Goal: Task Accomplishment & Management: Complete application form

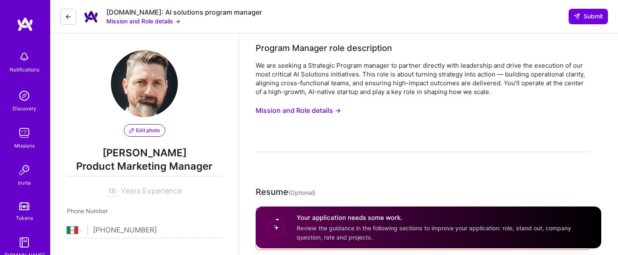
select select "MX"
click at [317, 108] on button "Mission and Role details →" at bounding box center [298, 110] width 85 height 15
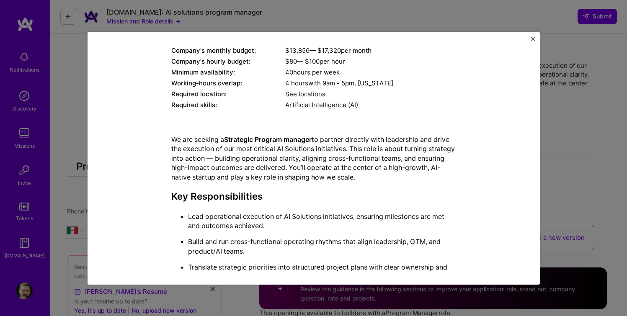
scroll to position [112, 0]
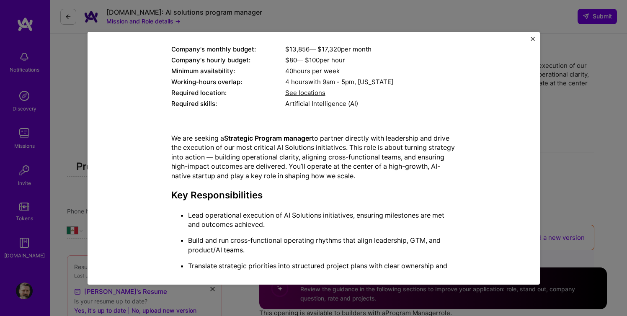
click at [319, 93] on span "See locations" at bounding box center [305, 93] width 40 height 8
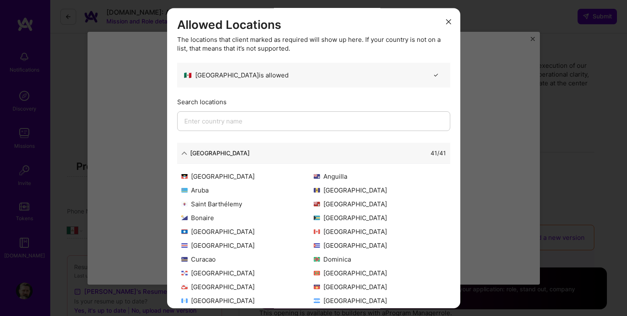
click at [446, 21] on icon "modal" at bounding box center [448, 22] width 5 height 5
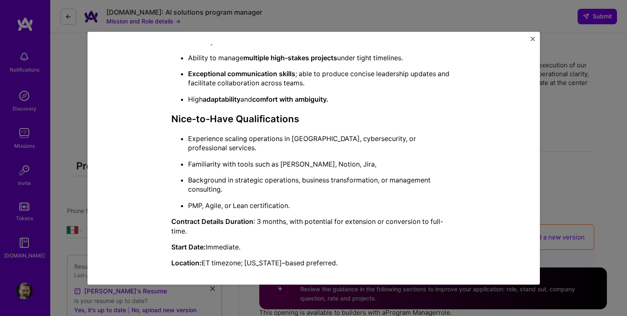
scroll to position [164, 0]
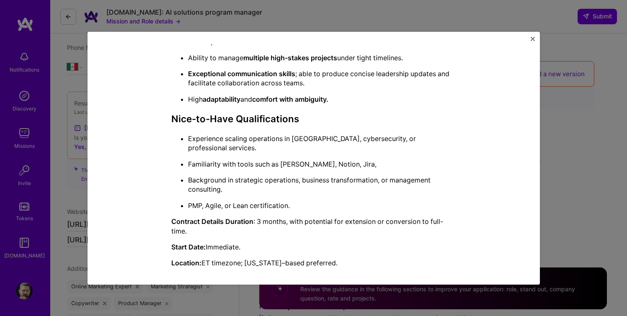
click at [531, 40] on img "Close" at bounding box center [533, 39] width 4 height 4
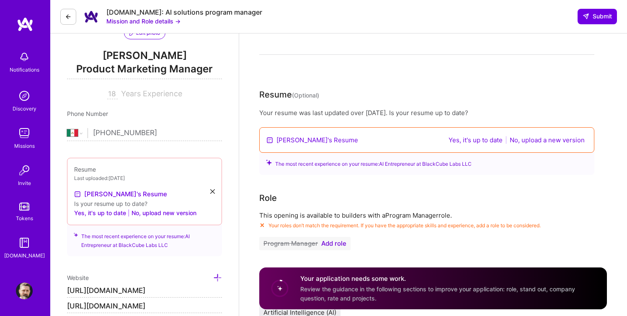
scroll to position [101, 0]
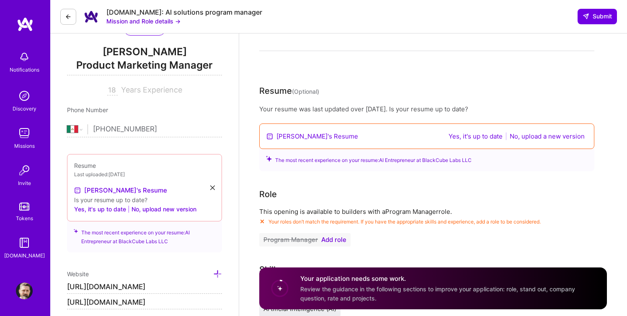
click at [312, 135] on link "[PERSON_NAME]'s Resume" at bounding box center [317, 136] width 82 height 9
click at [332, 241] on span "Add role" at bounding box center [333, 240] width 25 height 7
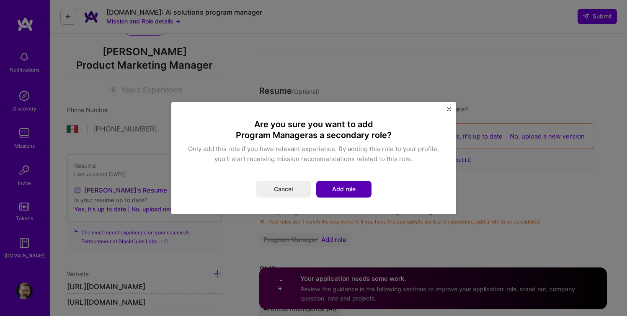
click at [341, 196] on button "Add role" at bounding box center [343, 189] width 55 height 17
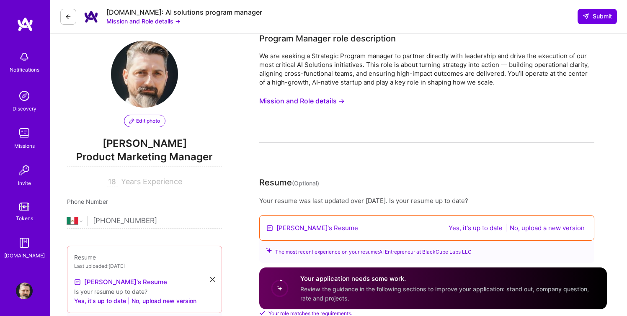
scroll to position [0, 0]
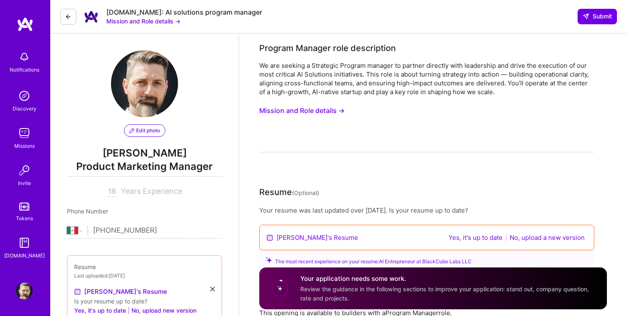
click at [142, 165] on span "Product Marketing Manager" at bounding box center [144, 168] width 155 height 17
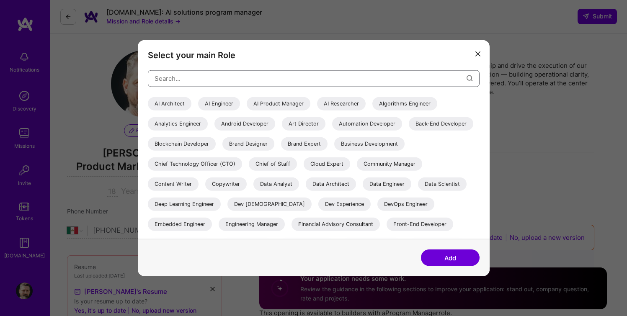
click at [234, 84] on input "modal" at bounding box center [311, 78] width 312 height 21
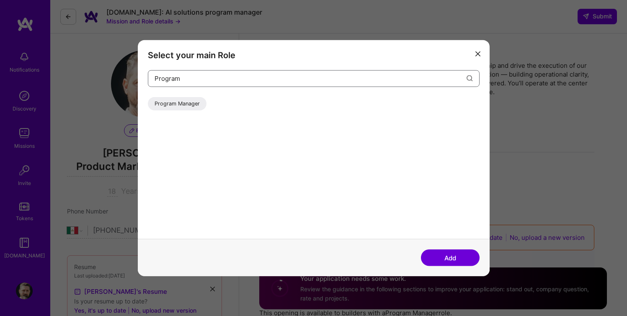
type input "Program"
click at [178, 101] on div "Program Manager" at bounding box center [177, 103] width 59 height 13
click at [449, 252] on button "Add" at bounding box center [450, 258] width 59 height 17
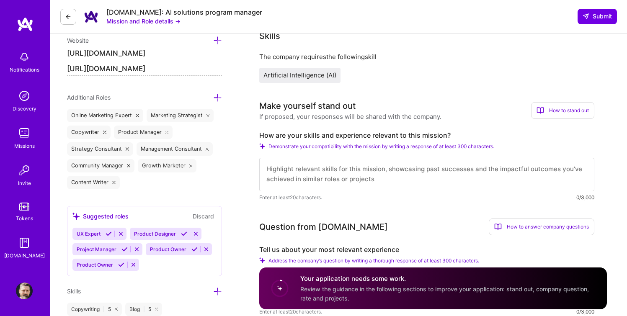
scroll to position [341, 0]
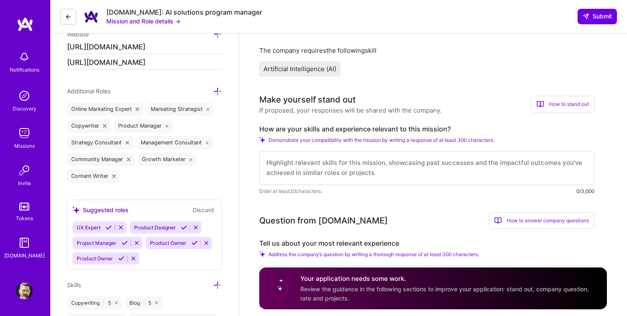
click at [215, 91] on icon at bounding box center [217, 91] width 9 height 9
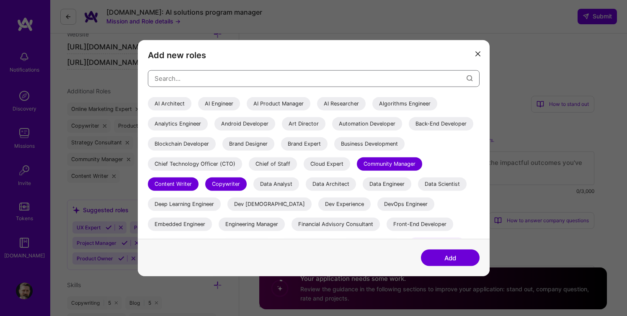
click at [219, 84] on input "modal" at bounding box center [311, 78] width 312 height 21
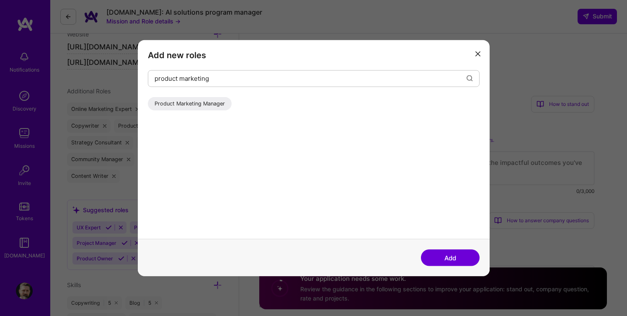
click at [210, 100] on div "Product Marketing Manager" at bounding box center [190, 103] width 84 height 13
click at [223, 82] on input "product marketing" at bounding box center [311, 78] width 312 height 21
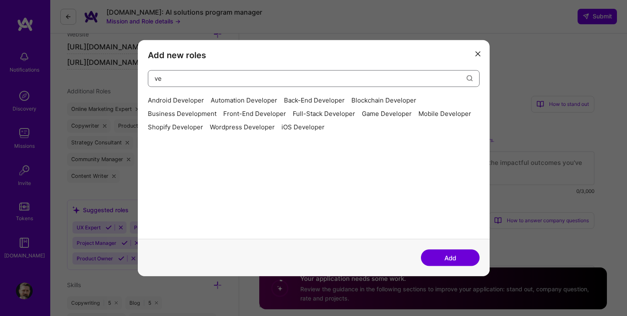
type input "v"
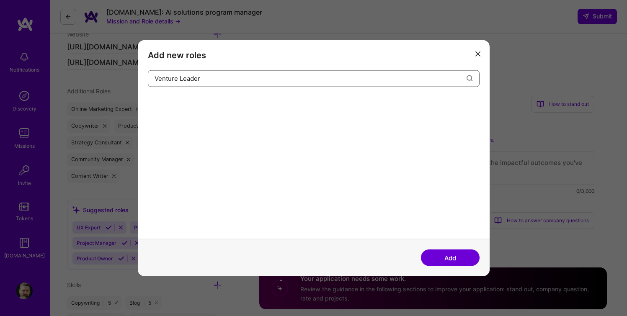
type input "Venture Leader"
click at [471, 77] on icon "modal" at bounding box center [469, 78] width 6 height 6
click at [444, 255] on button "Add" at bounding box center [450, 258] width 59 height 17
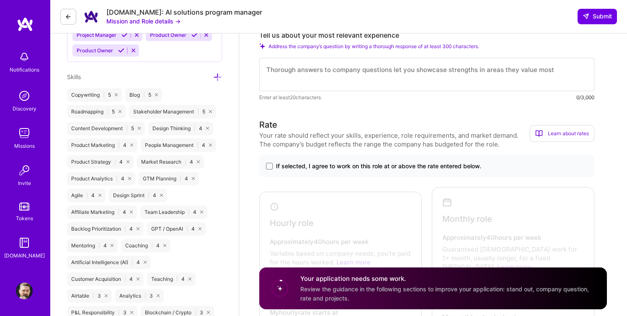
scroll to position [551, 0]
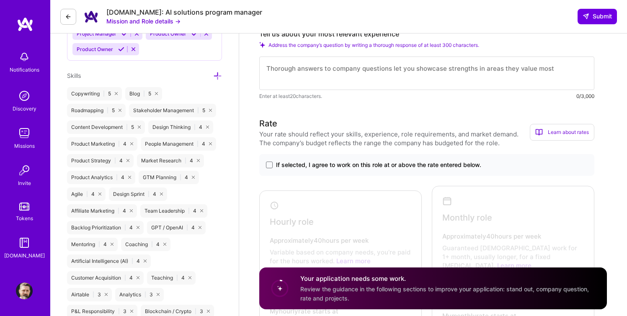
click at [136, 95] on div "Blog | 5" at bounding box center [143, 93] width 37 height 13
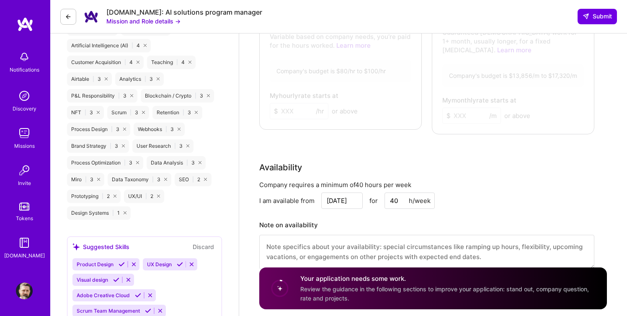
scroll to position [799, 0]
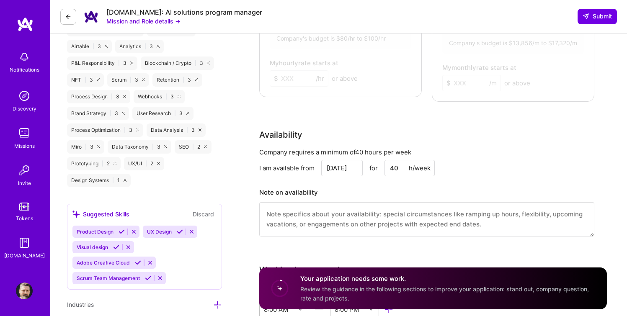
click at [159, 163] on icon at bounding box center [158, 163] width 3 height 3
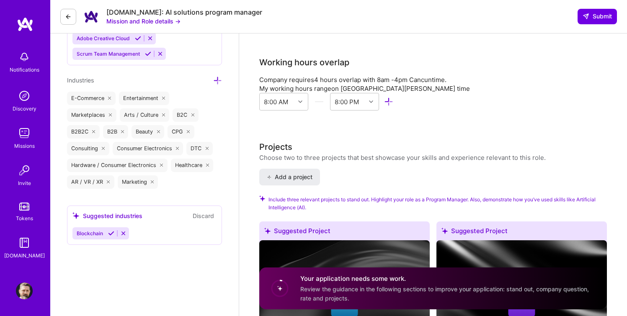
scroll to position [1020, 0]
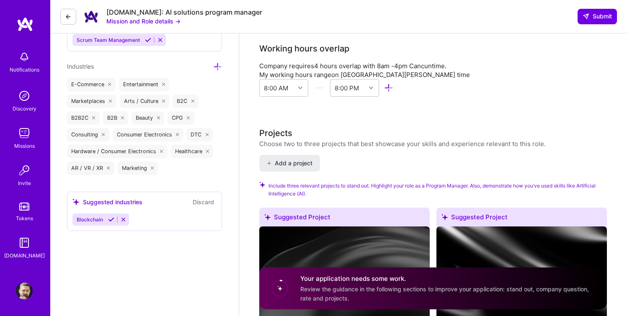
click at [90, 84] on div "E-Commerce" at bounding box center [91, 84] width 49 height 13
click at [124, 220] on icon at bounding box center [123, 219] width 6 height 6
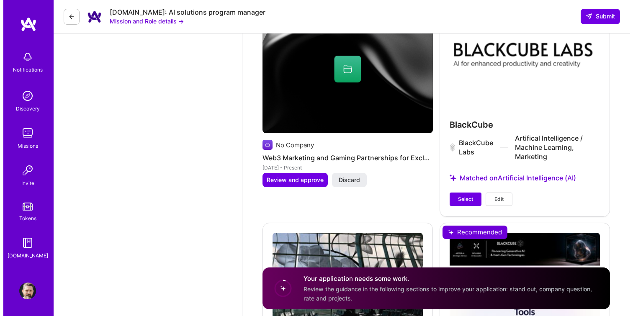
scroll to position [1477, 0]
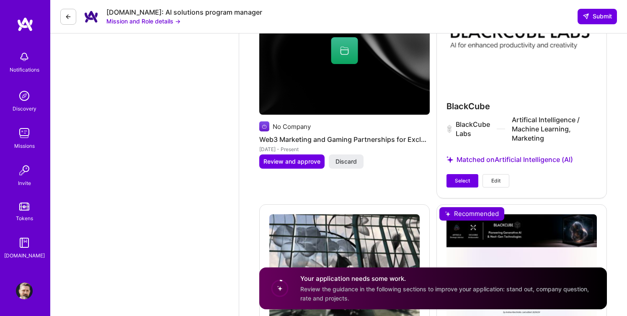
click at [492, 177] on span "Edit" at bounding box center [495, 181] width 9 height 8
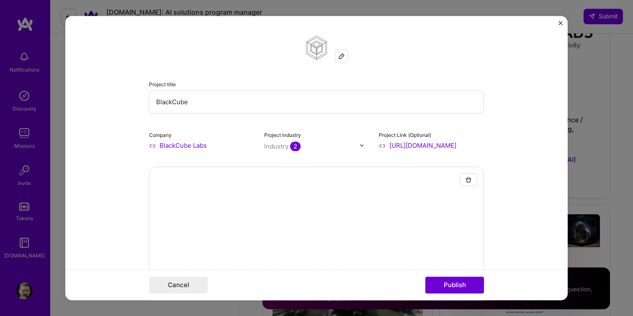
click at [200, 104] on input "BlackCube" at bounding box center [316, 101] width 335 height 23
type input "BlackCube Labs"
drag, startPoint x: 448, startPoint y: 147, endPoint x: 507, endPoint y: 149, distance: 59.1
click at [507, 149] on form "Project title BlackCube Labs Company BlackCube Labs Project industry Industry 2…" at bounding box center [316, 158] width 502 height 285
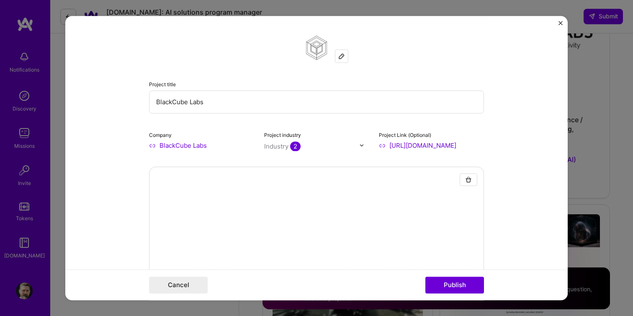
click at [459, 148] on input "https://www.canva.com/design/DAGKqCr5Gok/tFDJm_Eg-H4OFN4JEVIKUw/view" at bounding box center [431, 145] width 105 height 9
paste input "flRws-O8/O7qyykVC2UZPKQrn7_Txmg/view?utm_content=DAGflRws-O8&utm_campaign=desig…"
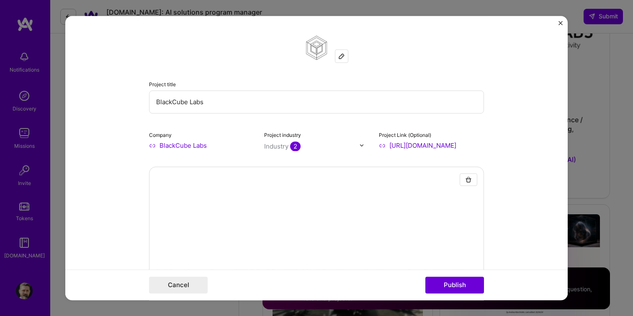
scroll to position [0, 513]
type input "https://www.canva.com/design/DAGflRws-O8/O7qyykVC2UZPKQrn7_Txmg/view?utm_conten…"
click at [391, 204] on div at bounding box center [316, 292] width 335 height 251
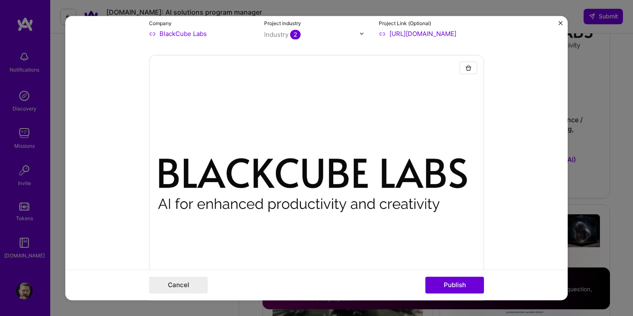
scroll to position [0, 0]
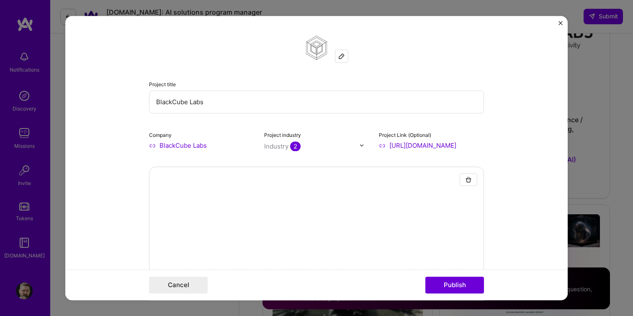
click at [356, 147] on div "Industry 2" at bounding box center [316, 145] width 105 height 9
click at [533, 144] on form "Project title BlackCube Labs Company BlackCube Labs Project industry option 3D …" at bounding box center [316, 158] width 502 height 285
click at [461, 147] on input "https://www.canva.com/design/DAGflRws-O8/O7qyykVC2UZPKQrn7_Txmg/view?utm_conten…" at bounding box center [431, 145] width 105 height 9
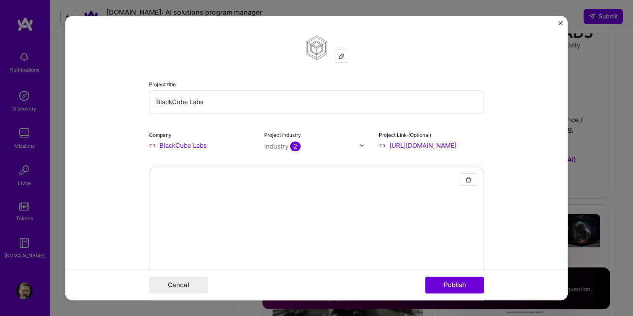
drag, startPoint x: 471, startPoint y: 147, endPoint x: 516, endPoint y: 146, distance: 44.8
click at [516, 146] on form "Project title BlackCube Labs Company BlackCube Labs Project industry Industry 2…" at bounding box center [316, 158] width 502 height 285
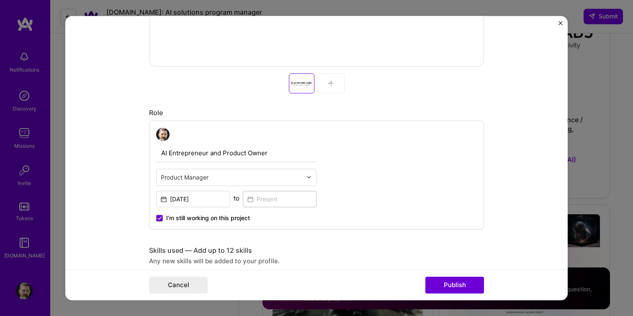
scroll to position [350, 0]
click at [240, 180] on input "text" at bounding box center [232, 178] width 142 height 9
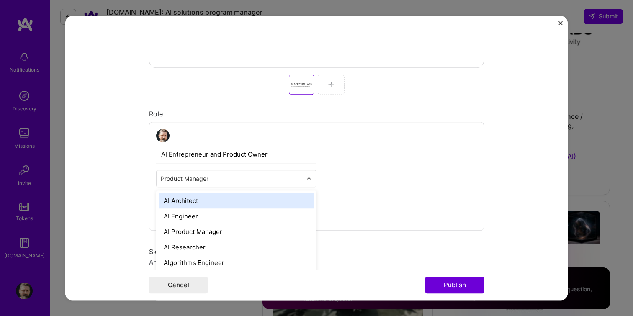
scroll to position [1481, 0]
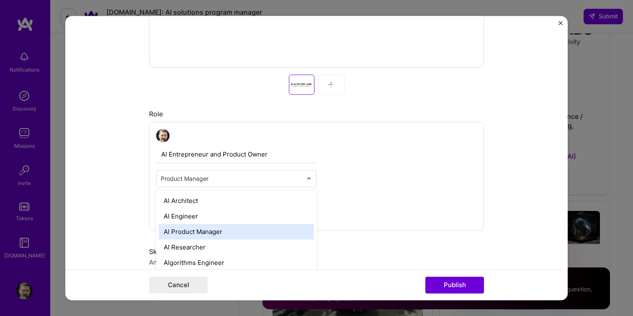
click at [228, 230] on div "AI Product Manager" at bounding box center [236, 231] width 155 height 15
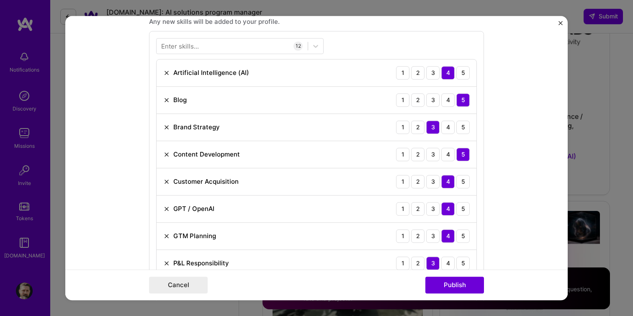
scroll to position [605, 0]
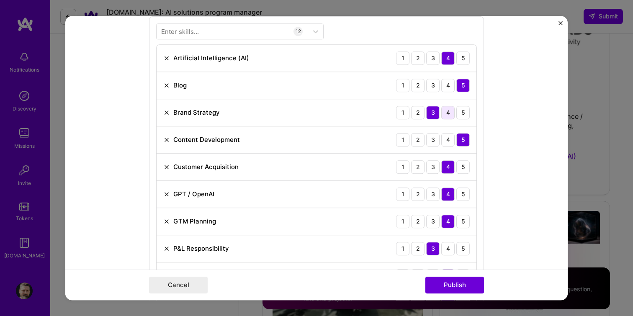
click at [441, 114] on div "4" at bounding box center [447, 112] width 13 height 13
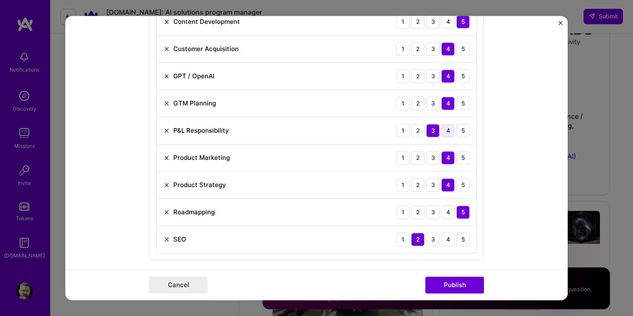
scroll to position [724, 0]
click at [448, 129] on div "4" at bounding box center [447, 129] width 13 height 13
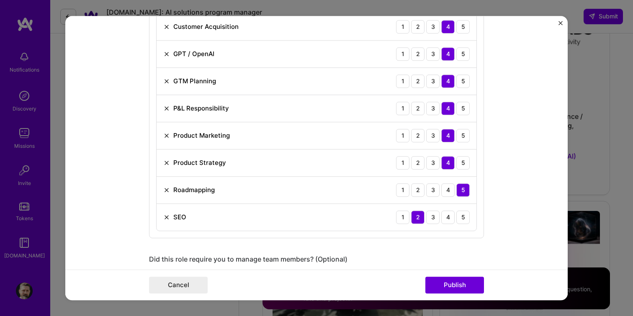
scroll to position [775, 0]
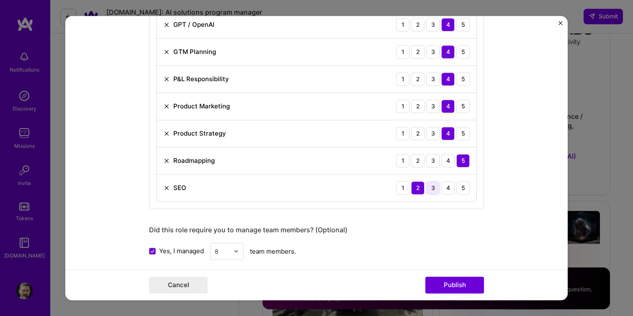
click at [428, 191] on div "3" at bounding box center [432, 187] width 13 height 13
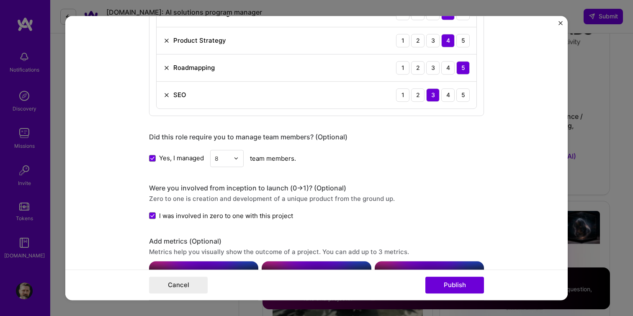
scroll to position [922, 0]
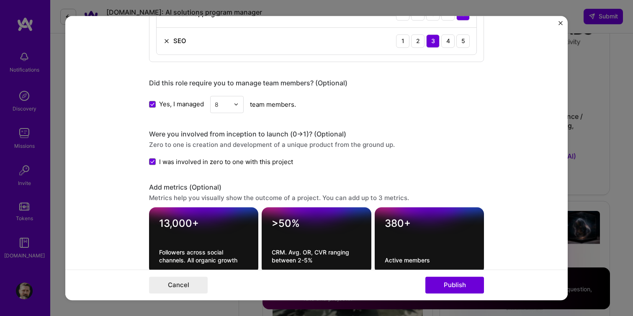
click at [230, 108] on div "8" at bounding box center [222, 104] width 23 height 16
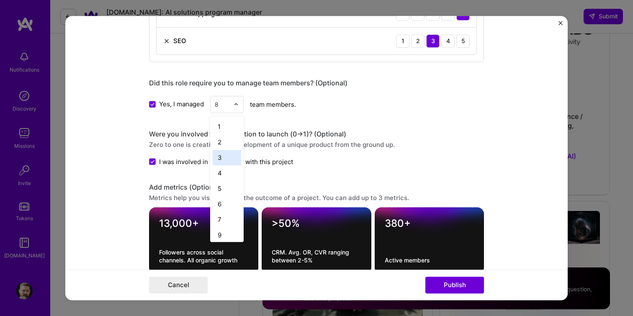
click at [222, 158] on div "3" at bounding box center [227, 157] width 28 height 15
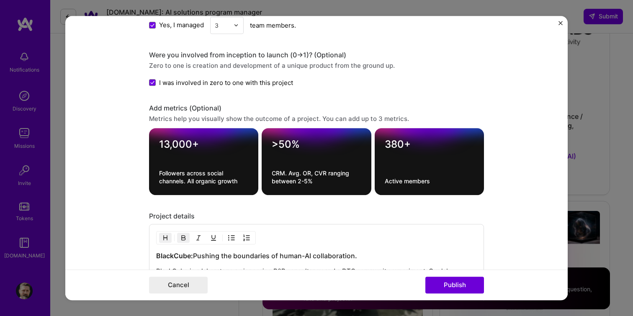
click at [175, 156] on div at bounding box center [203, 155] width 89 height 9
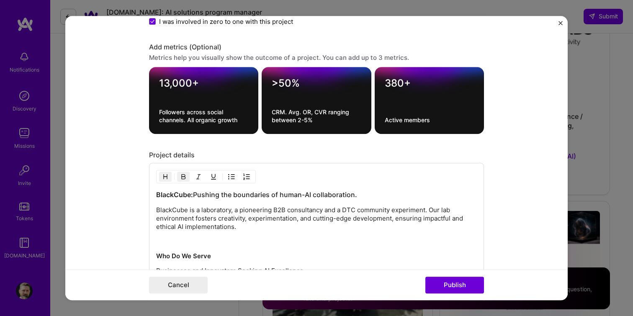
scroll to position [1065, 0]
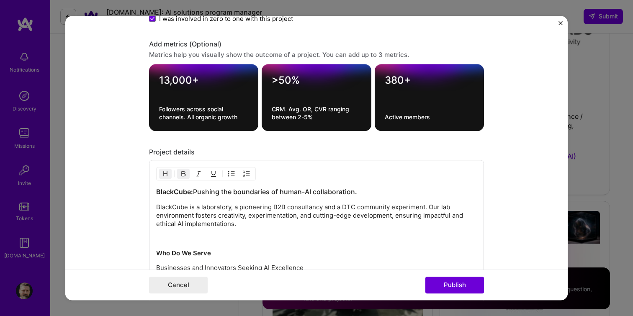
click at [185, 107] on textarea "Followers across social channels. All organic growth" at bounding box center [203, 113] width 89 height 16
click at [173, 84] on textarea "13,000+" at bounding box center [203, 80] width 89 height 13
click at [165, 82] on textarea "13,000+" at bounding box center [203, 80] width 89 height 13
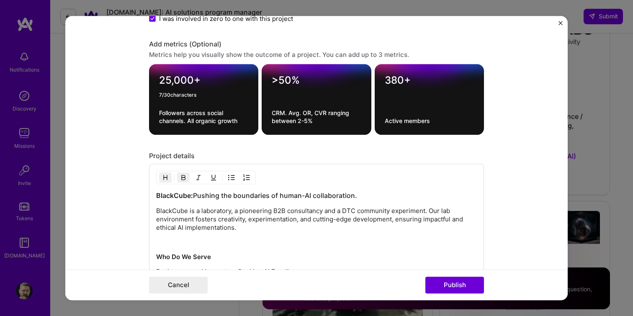
type textarea "25,000+"
click at [390, 82] on textarea "380+" at bounding box center [429, 80] width 89 height 13
click at [397, 83] on textarea "380+" at bounding box center [429, 80] width 89 height 13
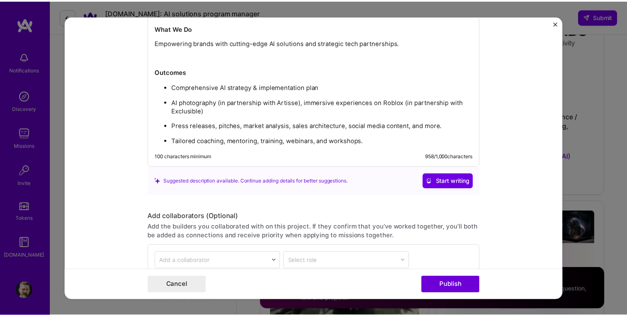
scroll to position [1443, 0]
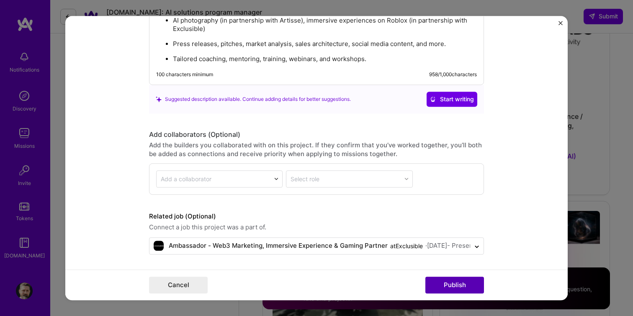
type textarea "565+"
click at [453, 255] on button "Publish" at bounding box center [454, 285] width 59 height 17
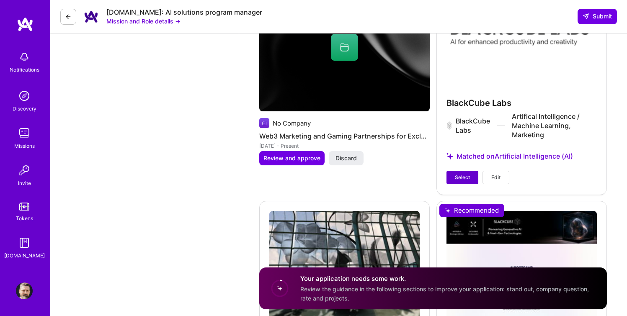
click at [463, 174] on span "Select" at bounding box center [462, 178] width 15 height 8
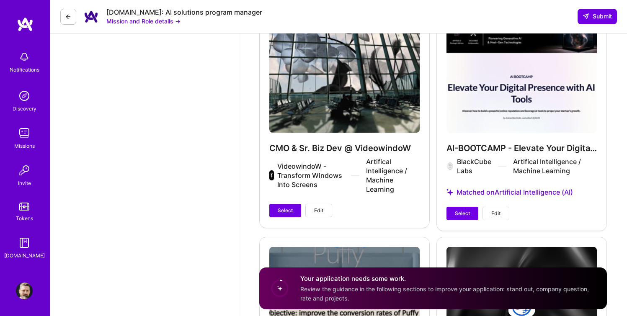
scroll to position [1665, 0]
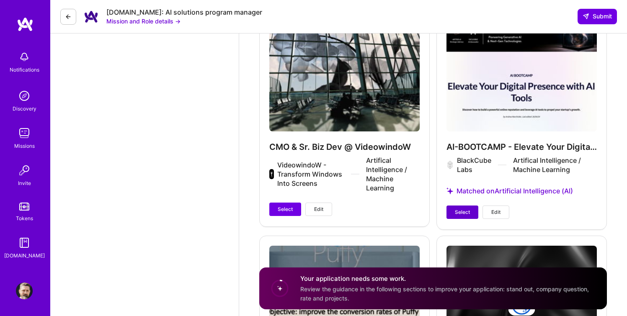
click at [461, 209] on span "Select" at bounding box center [462, 213] width 15 height 8
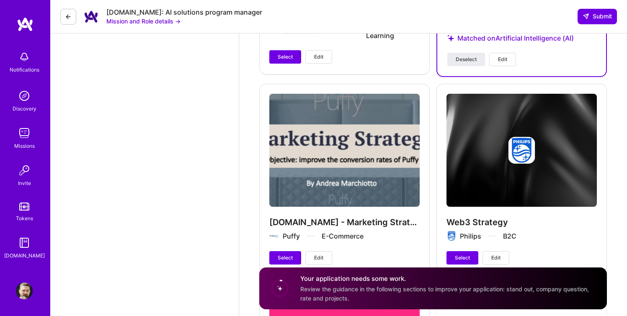
scroll to position [1386, 0]
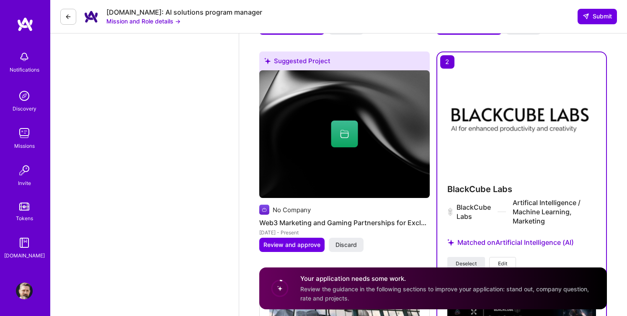
click at [355, 241] on span "Discard" at bounding box center [345, 245] width 21 height 8
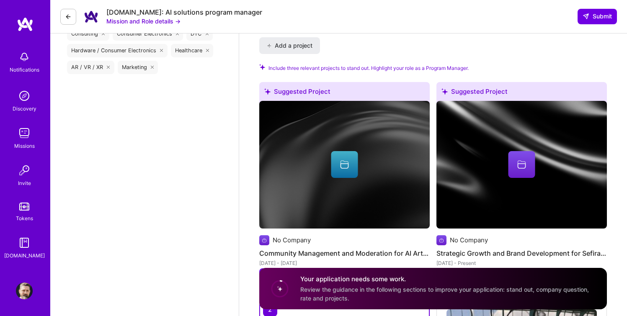
scroll to position [1181, 0]
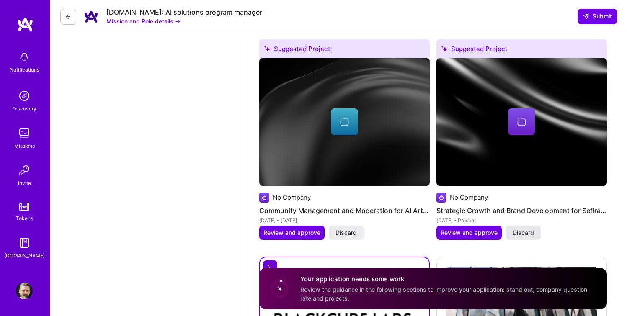
click at [526, 226] on button "Discard" at bounding box center [523, 233] width 35 height 14
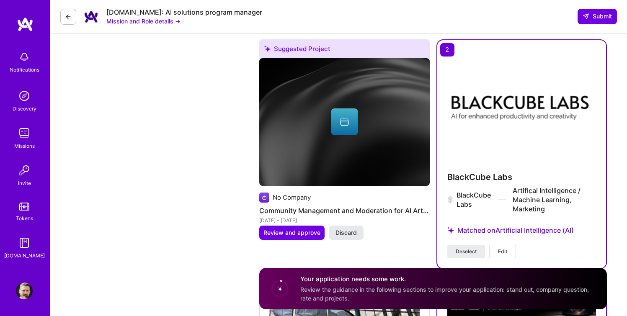
click at [354, 229] on span "Discard" at bounding box center [345, 233] width 21 height 8
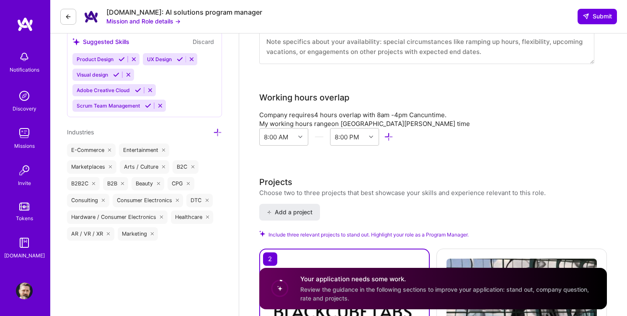
scroll to position [971, 0]
click at [379, 132] on div at bounding box center [372, 137] width 13 height 11
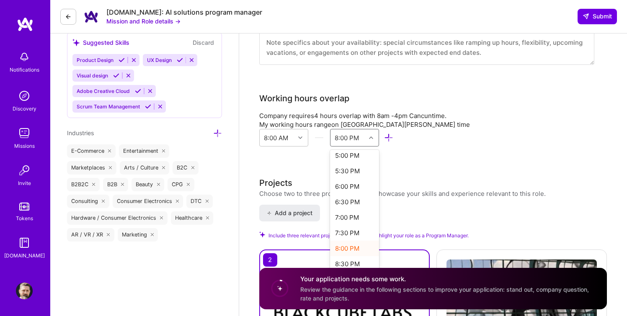
scroll to position [278, 0]
click at [379, 184] on div "6:00 PM" at bounding box center [354, 191] width 49 height 15
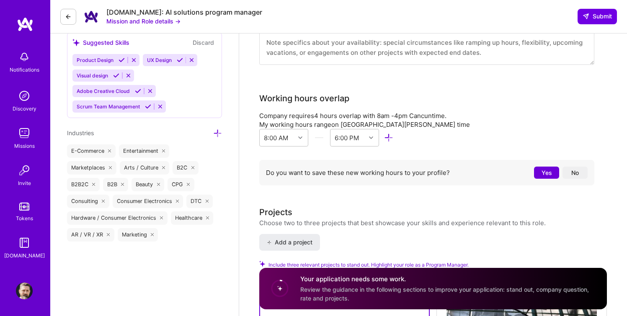
click at [541, 167] on button "Yes" at bounding box center [546, 173] width 25 height 12
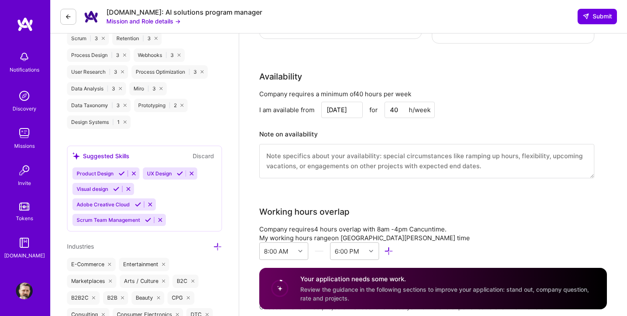
scroll to position [840, 0]
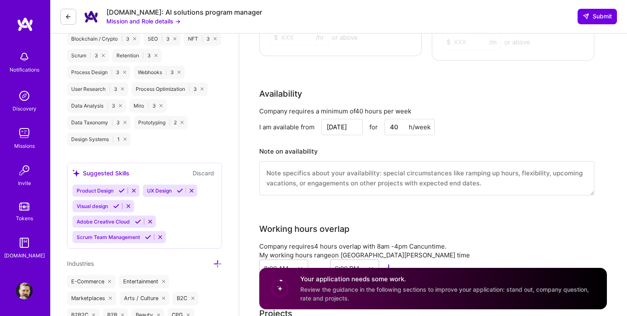
click at [350, 176] on textarea at bounding box center [426, 178] width 335 height 34
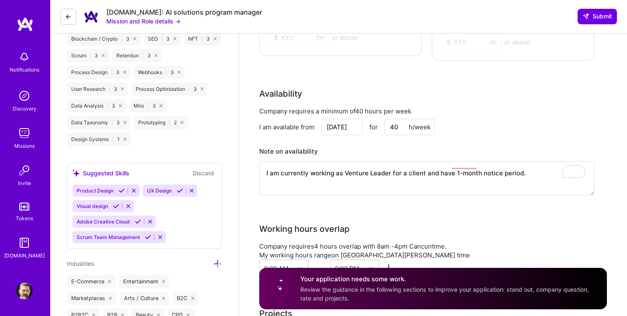
click at [342, 162] on textarea "I am currently working as Venture Leader for a client and have 1-month notice p…" at bounding box center [426, 178] width 335 height 34
drag, startPoint x: 408, startPoint y: 166, endPoint x: 426, endPoint y: 165, distance: 18.0
click at [426, 165] on textarea "I am currently working as a Venture Leader for a client and have 1-month notice…" at bounding box center [426, 178] width 335 height 34
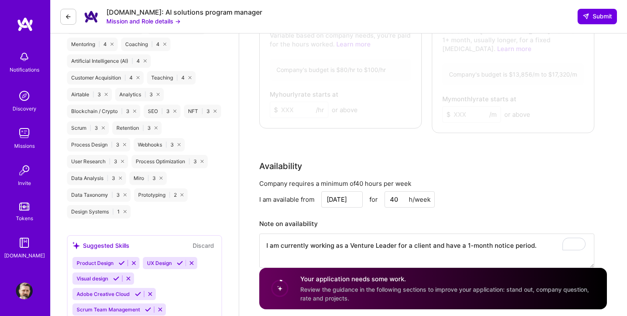
scroll to position [798, 0]
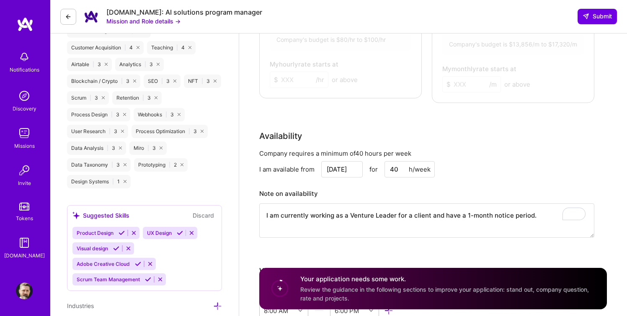
click at [532, 203] on textarea "I am currently working as a Venture Leader for a client and have a 1-month noti…" at bounding box center [426, 220] width 335 height 34
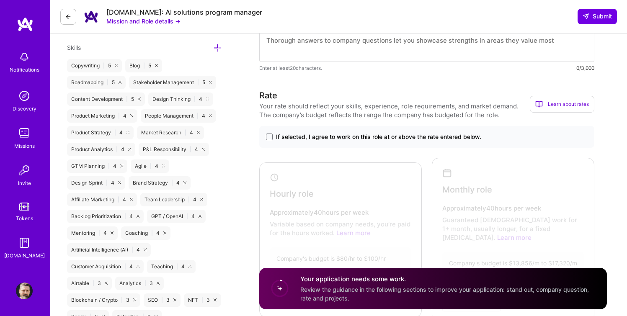
scroll to position [568, 0]
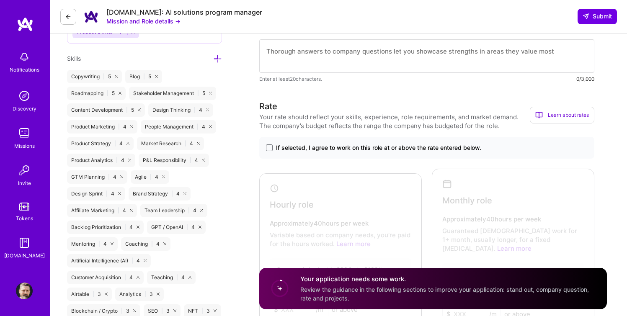
type textarea "I am currently working as a Venture Leader for a client and have a 1-month noti…"
click at [395, 148] on span "If selected, I agree to work on this role at or above the rate entered below." at bounding box center [378, 148] width 205 height 8
click at [0, 0] on input "If selected, I agree to work on this role at or above the rate entered below." at bounding box center [0, 0] width 0 height 0
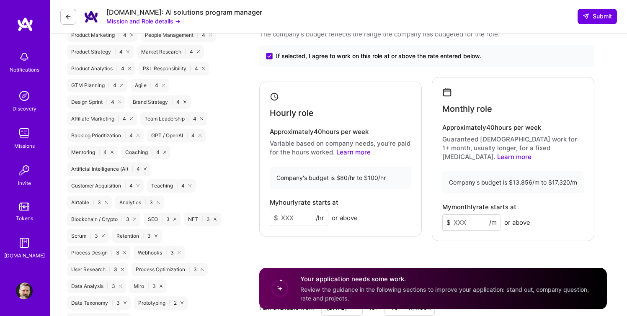
scroll to position [660, 0]
drag, startPoint x: 464, startPoint y: 214, endPoint x: 436, endPoint y: 212, distance: 28.2
click at [436, 212] on div "Monthly role Approximately 40 hours per week Guaranteed full-time work for 1+ m…" at bounding box center [513, 159] width 162 height 164
click at [300, 215] on input at bounding box center [299, 217] width 59 height 16
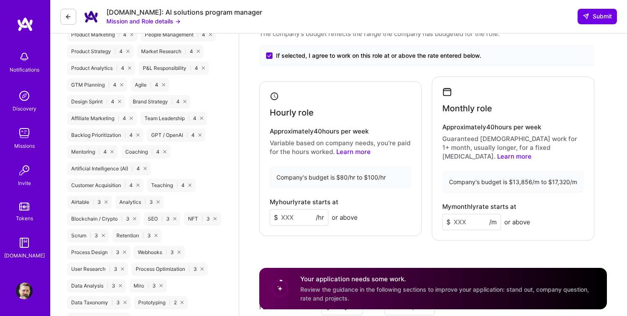
click at [300, 215] on input at bounding box center [299, 217] width 59 height 16
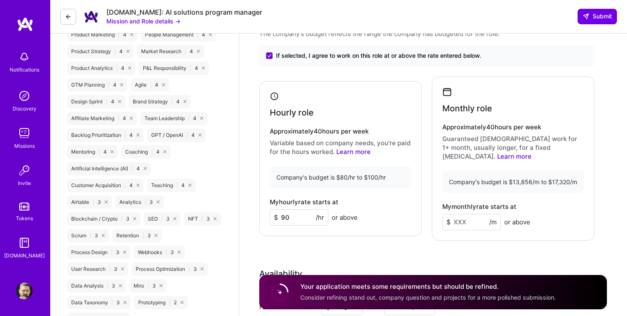
type input "90"
click at [458, 214] on input at bounding box center [471, 222] width 59 height 16
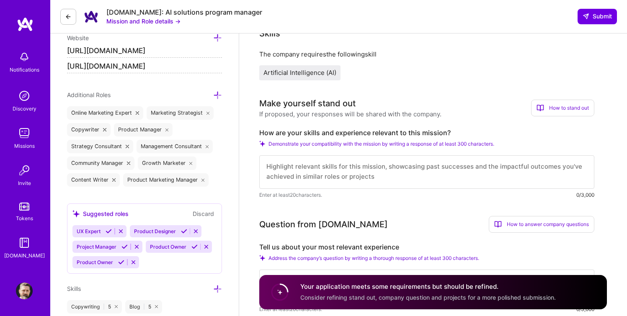
scroll to position [362, 0]
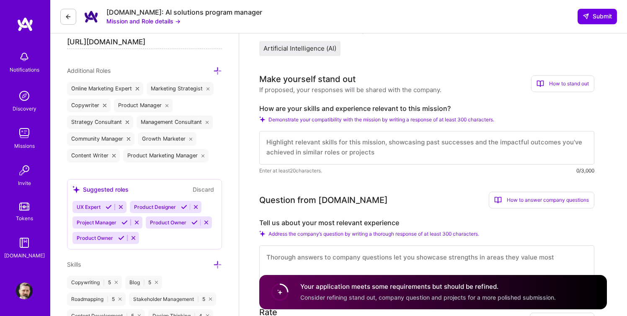
type input "14000"
click at [398, 148] on textarea at bounding box center [426, 147] width 335 height 33
paste textarea "I bring 15+ years of experience leading digital transformation and AI-driven in…"
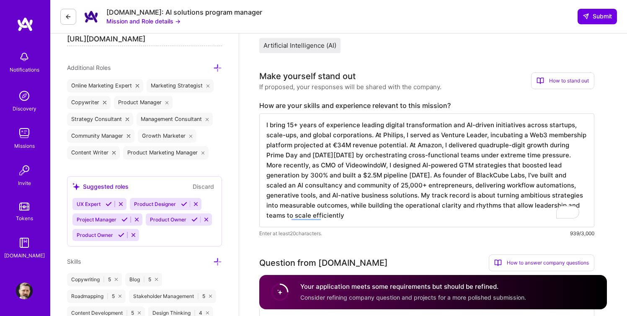
scroll to position [1, 0]
click at [268, 127] on textarea "I bring 15+ years of experience leading digital transformation and AI-driven in…" at bounding box center [426, 170] width 335 height 114
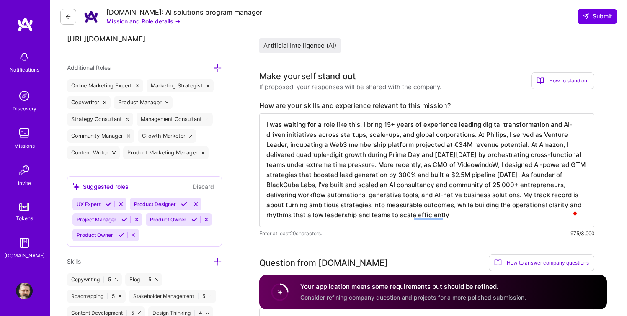
click at [378, 126] on textarea "I was waiting for a role like this. I bring 15+ years of experience leading dig…" at bounding box center [426, 170] width 335 height 114
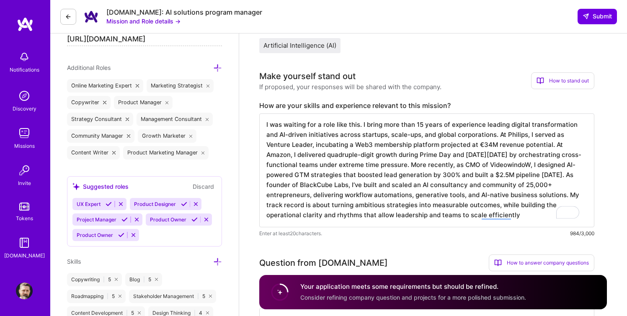
click at [359, 125] on textarea "I was waiting for a role like this. I bring more than 15 years of experience le…" at bounding box center [426, 170] width 335 height 114
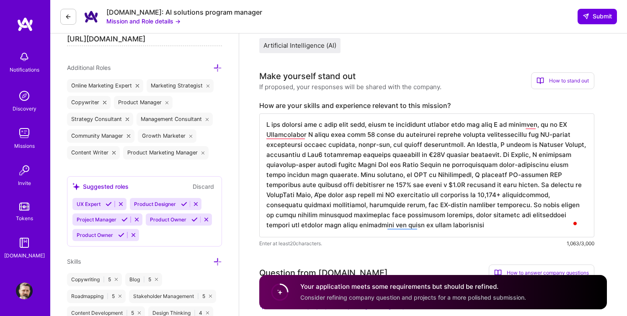
scroll to position [0, 0]
click at [286, 196] on textarea "To enrich screen reader interactions, please activate Accessibility in Grammarl…" at bounding box center [426, 175] width 335 height 124
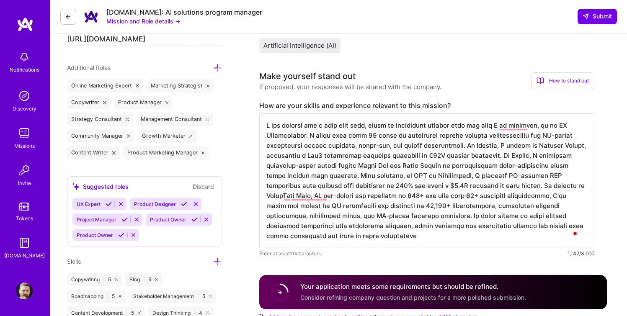
click at [363, 207] on textarea "To enrich screen reader interactions, please activate Accessibility in Grammarl…" at bounding box center [426, 180] width 335 height 134
click at [358, 205] on textarea "To enrich screen reader interactions, please activate Accessibility in Grammarl…" at bounding box center [426, 180] width 335 height 134
click at [309, 216] on textarea "To enrich screen reader interactions, please activate Accessibility in Grammarl…" at bounding box center [426, 180] width 335 height 134
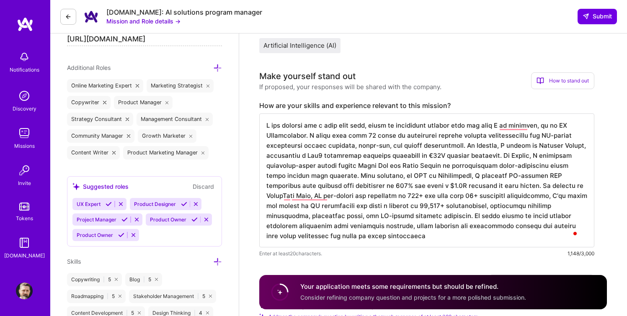
click at [318, 218] on textarea "To enrich screen reader interactions, please activate Accessibility in Grammarl…" at bounding box center [426, 180] width 335 height 134
click at [349, 217] on textarea "To enrich screen reader interactions, please activate Accessibility in Grammarl…" at bounding box center [426, 180] width 335 height 134
drag, startPoint x: 484, startPoint y: 217, endPoint x: 487, endPoint y: 231, distance: 14.0
click at [487, 231] on textarea "To enrich screen reader interactions, please activate Accessibility in Grammarl…" at bounding box center [426, 180] width 335 height 134
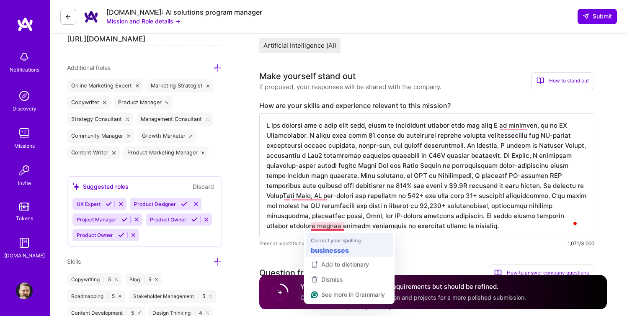
type textarea "I was waiting for a role like this, which is completely aligned with the path I…"
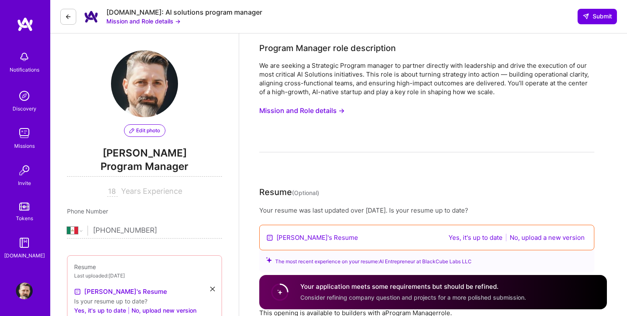
select select "MX"
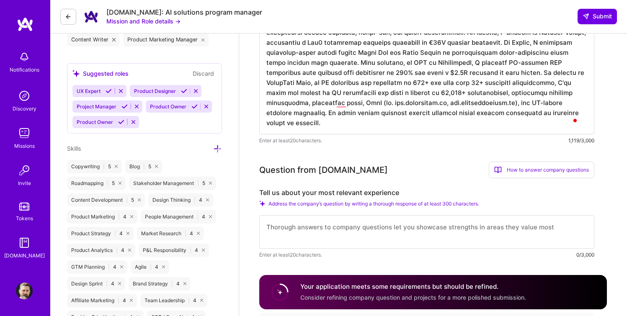
scroll to position [1, 0]
click at [337, 233] on textarea at bounding box center [426, 231] width 335 height 33
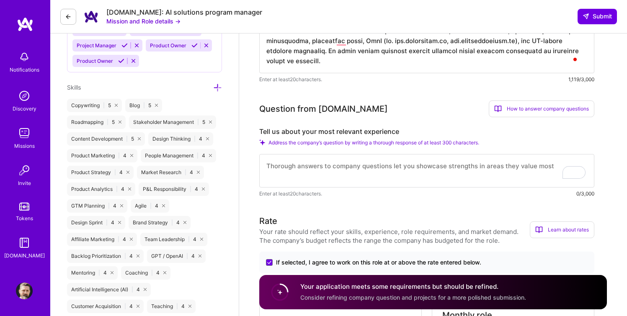
scroll to position [547, 0]
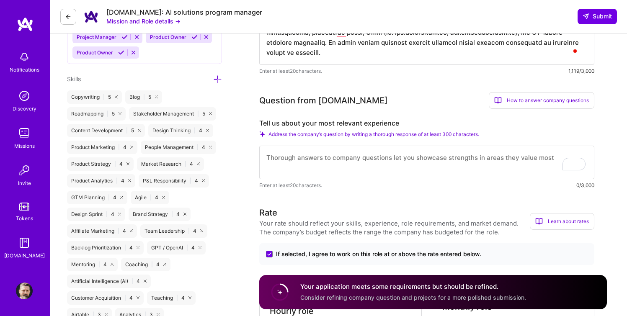
paste textarea "At BlackCube Labs, I lead high-impact AI projects daily, designing and running …"
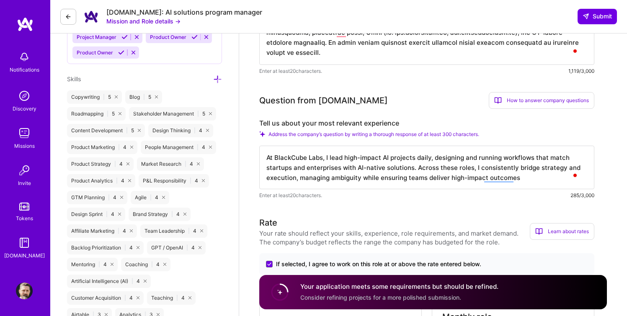
scroll to position [1, 0]
drag, startPoint x: 417, startPoint y: 170, endPoint x: 524, endPoint y: 188, distance: 108.3
click at [524, 188] on textarea "At BlackCube Labs, I lead high-impact AI projects daily, designing and running …" at bounding box center [426, 168] width 335 height 44
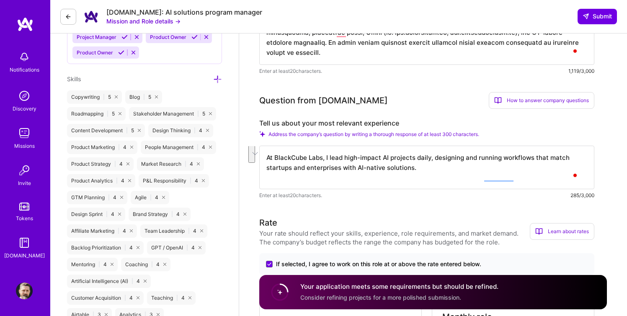
scroll to position [0, 0]
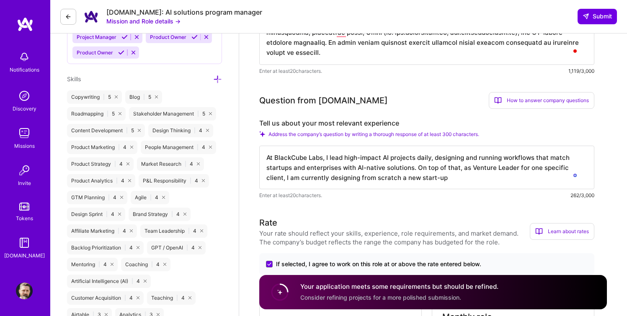
click at [399, 179] on textarea "At BlackCube Labs, I lead high-impact AI projects daily, designing and running …" at bounding box center [426, 168] width 335 height 44
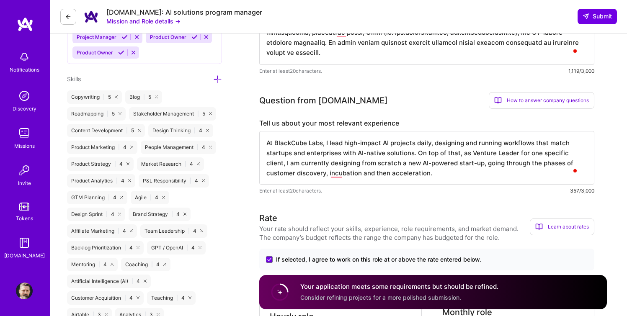
paste textarea "In my role as Venture Leader at Philips, I acted as CEO of an internal start-up…"
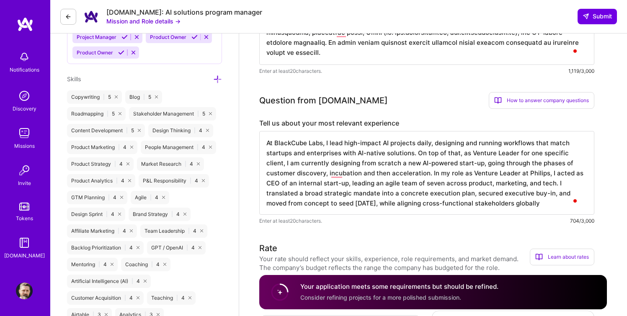
click at [398, 174] on textarea "At BlackCube Labs, I lead high-impact AI projects daily, designing and running …" at bounding box center [426, 173] width 335 height 84
click at [476, 203] on textarea "At BlackCube Labs, I lead high-impact AI projects daily, designing and running …" at bounding box center [426, 173] width 335 height 84
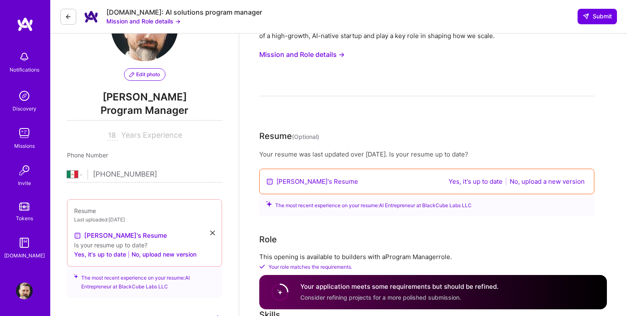
scroll to position [64, 0]
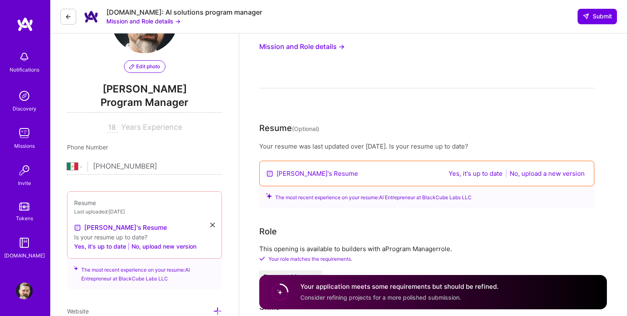
click at [524, 175] on button "No, upload a new version" at bounding box center [547, 174] width 80 height 10
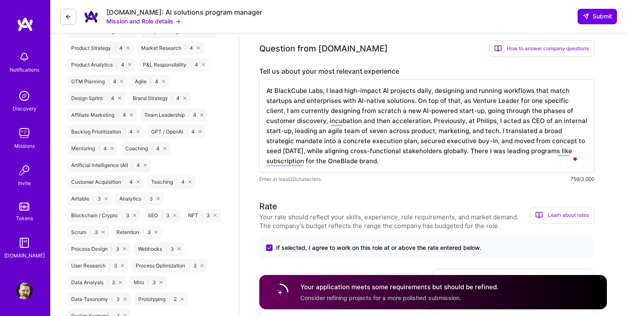
scroll to position [1, 0]
click at [582, 100] on textarea "At BlackCube Labs, I lead high-impact AI projects daily, designing and running …" at bounding box center [426, 126] width 335 height 94
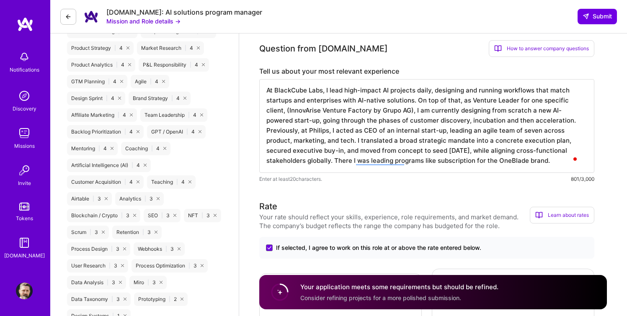
click at [444, 111] on textarea "At BlackCube Labs, I lead high-impact AI projects daily, designing and running …" at bounding box center [426, 126] width 335 height 94
click at [456, 111] on textarea "At BlackCube Labs, I lead high-impact AI projects daily, designing and running …" at bounding box center [426, 126] width 335 height 94
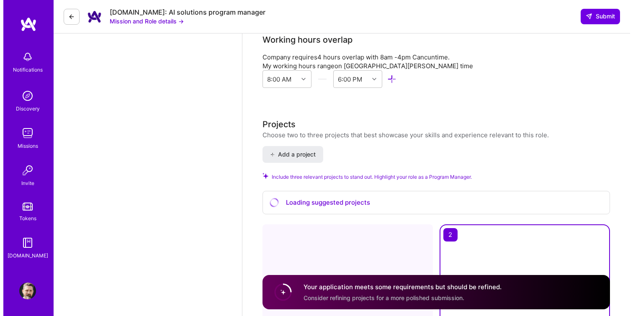
scroll to position [1146, 0]
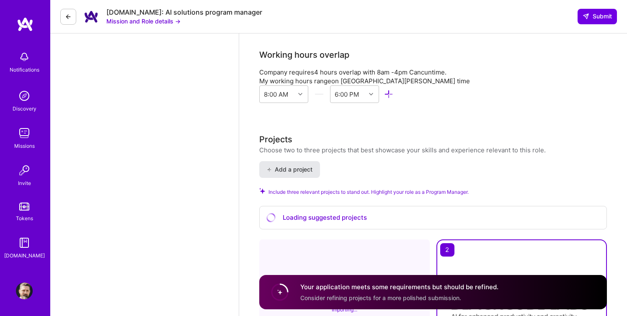
type textarea "At BlackCube Labs, I lead high-impact AI projects daily, designing and running …"
click at [314, 161] on button "Add a project" at bounding box center [289, 169] width 61 height 17
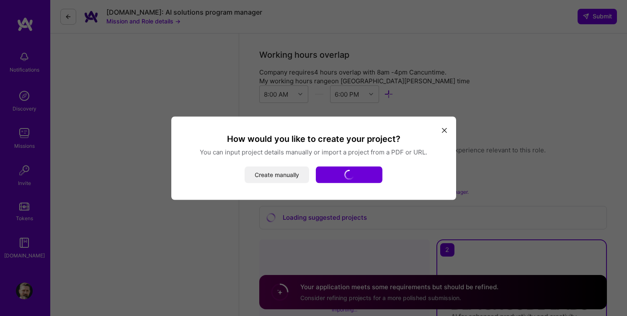
click at [289, 174] on button "Create manually" at bounding box center [277, 174] width 64 height 17
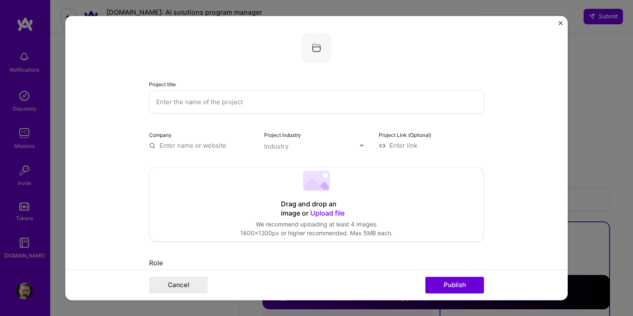
click at [228, 107] on input "text" at bounding box center [316, 101] width 335 height 23
type input "Venture Leader"
click at [197, 144] on input "text" at bounding box center [201, 145] width 105 height 9
paste input "https://www.innovarise.com/"
click at [296, 145] on input "text" at bounding box center [311, 146] width 95 height 9
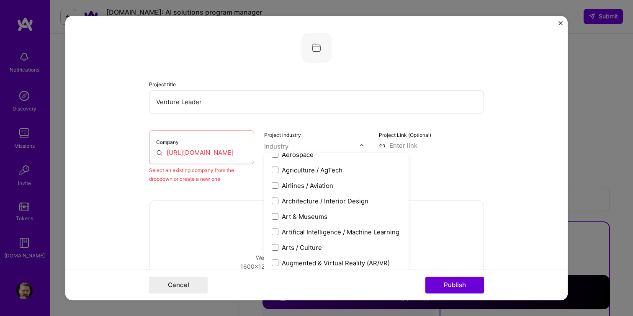
scroll to position [193, 0]
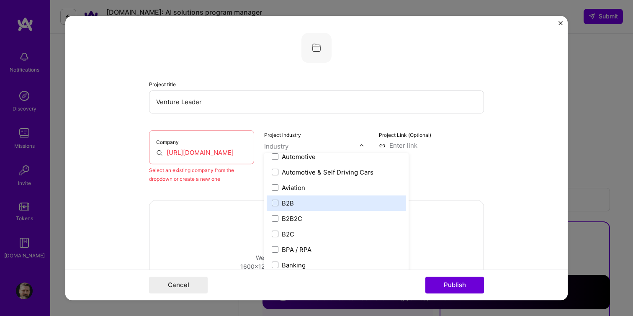
click at [300, 207] on label "B2B" at bounding box center [336, 203] width 129 height 9
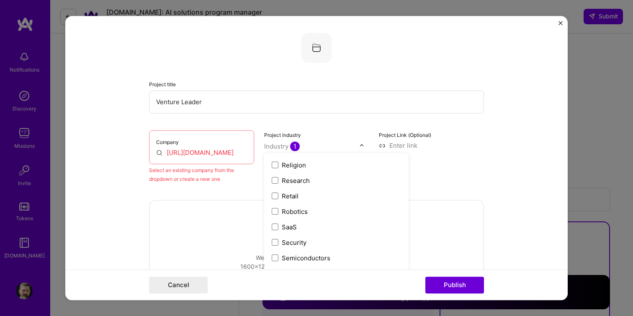
scroll to position [1616, 0]
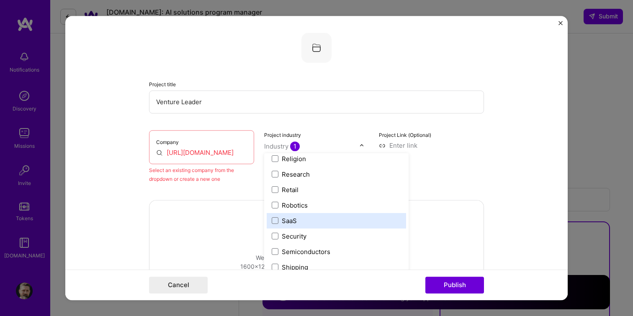
click at [296, 224] on label "SaaS" at bounding box center [336, 220] width 129 height 9
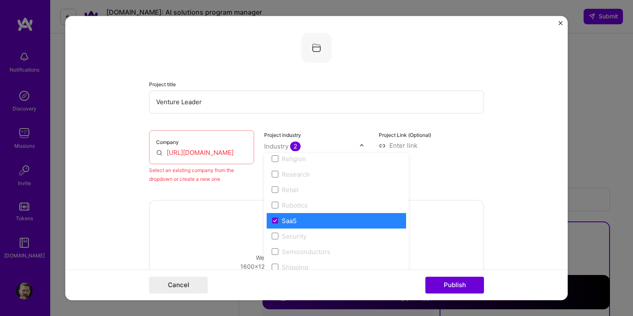
click at [453, 168] on div "Project Link (Optional)" at bounding box center [431, 156] width 105 height 53
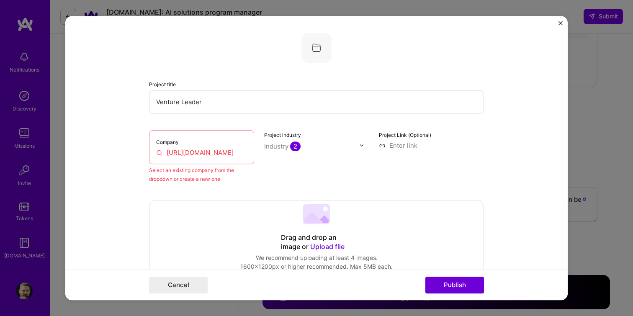
scroll to position [0, 5]
drag, startPoint x: 221, startPoint y: 154, endPoint x: 242, endPoint y: 158, distance: 20.9
click at [268, 157] on div "Company https://www.innovarise.com/ Select an existing company from the dropdow…" at bounding box center [316, 156] width 335 height 53
click at [227, 149] on input "https://www.innovarise.com/" at bounding box center [201, 152] width 91 height 9
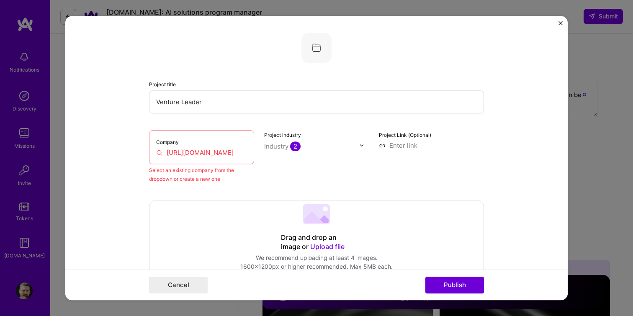
scroll to position [0, 0]
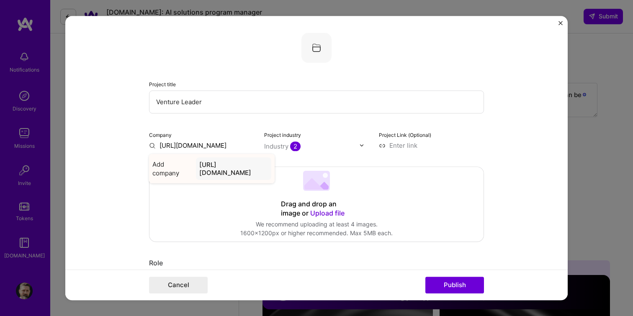
type input "https://www.innovarise.com"
click at [232, 162] on div "https://www.innovarise.com" at bounding box center [233, 168] width 75 height 23
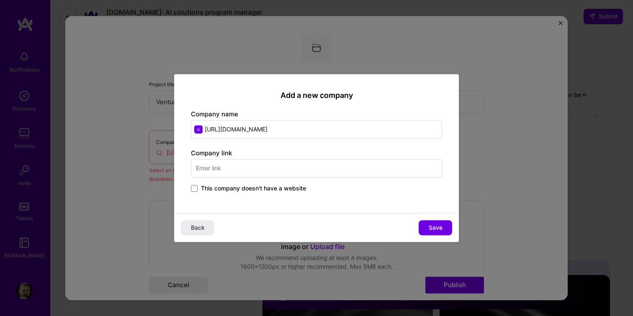
click at [254, 173] on input "text" at bounding box center [316, 168] width 251 height 18
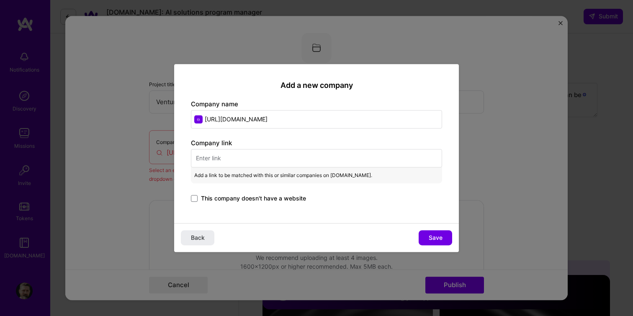
click at [255, 120] on input "https://www.innovarise.com" at bounding box center [316, 119] width 251 height 18
click at [250, 159] on input "text" at bounding box center [316, 158] width 251 height 18
paste input "https://www.innovarise.com"
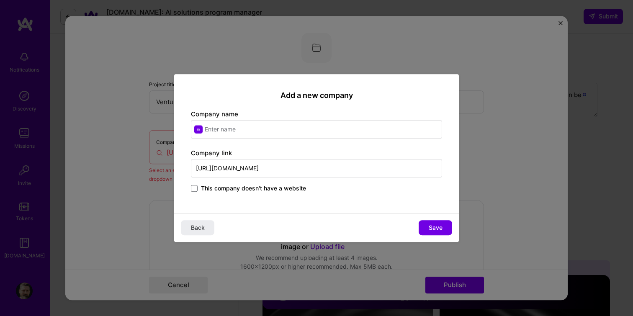
type input "https://www.innovarise.com"
click at [254, 127] on input "text" at bounding box center [316, 129] width 251 height 18
type input "InnovArise"
click at [287, 191] on span "This company doesn't have a website" at bounding box center [253, 188] width 105 height 8
click at [0, 0] on input "This company doesn't have a website" at bounding box center [0, 0] width 0 height 0
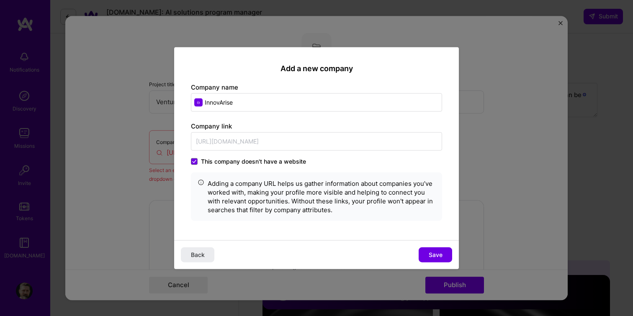
click at [255, 163] on span "This company doesn't have a website" at bounding box center [253, 161] width 105 height 8
click at [0, 0] on input "This company doesn't have a website" at bounding box center [0, 0] width 0 height 0
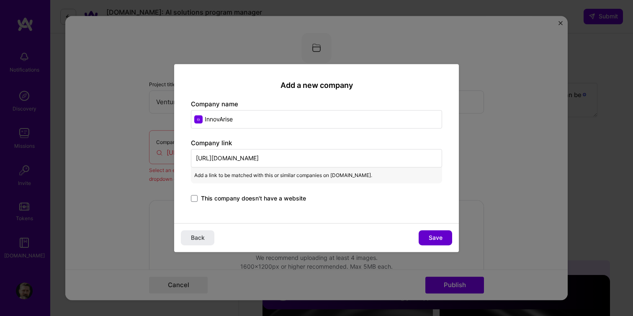
click at [430, 240] on span "Save" at bounding box center [436, 238] width 14 height 8
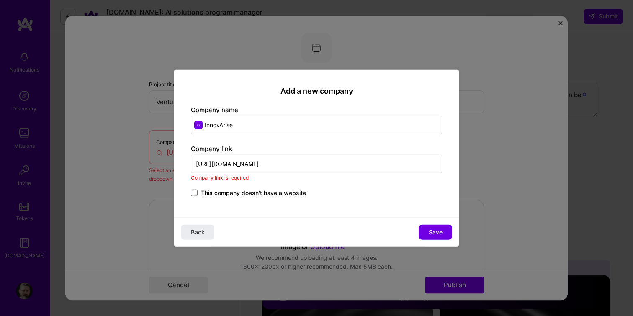
click at [283, 166] on input "https://www.innovarise.com" at bounding box center [316, 164] width 251 height 18
drag, startPoint x: 194, startPoint y: 163, endPoint x: 164, endPoint y: 162, distance: 30.2
click at [164, 162] on div "Add a new company Company name InnovArise Company link https://www.innovarise.c…" at bounding box center [316, 158] width 633 height 316
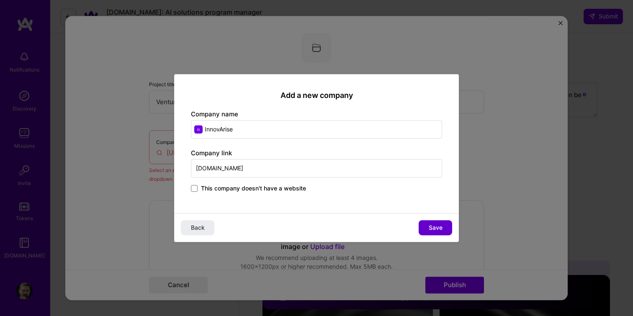
type input "www.innovarise.com"
click at [443, 227] on button "Save" at bounding box center [435, 227] width 33 height 15
type input "InnovArise"
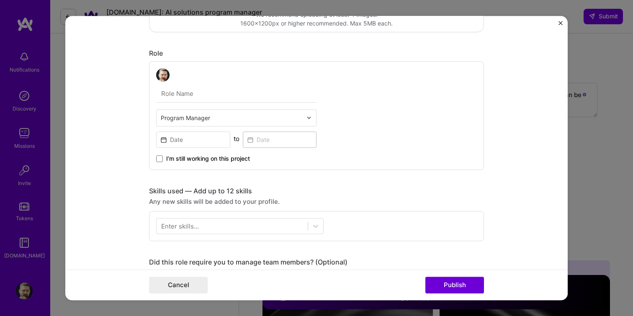
scroll to position [221, 0]
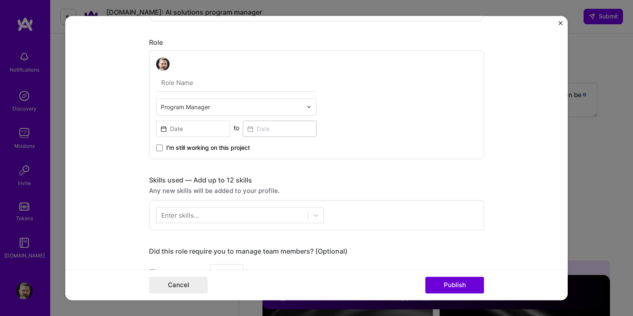
click at [248, 110] on input "text" at bounding box center [232, 107] width 142 height 9
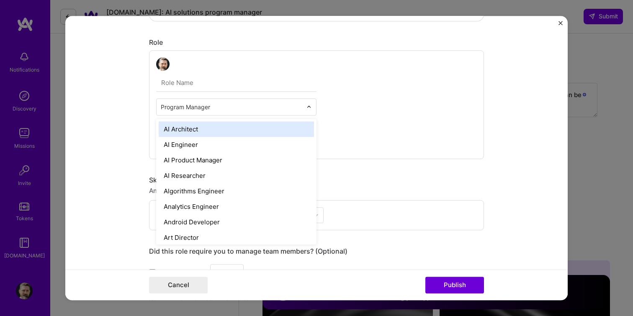
click at [248, 110] on input "text" at bounding box center [232, 107] width 142 height 9
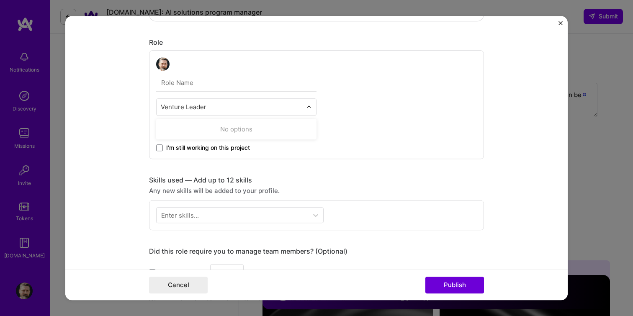
type input "Venture Leader"
click at [229, 151] on span "I’m still working on this project" at bounding box center [208, 148] width 84 height 8
click at [0, 0] on input "I’m still working on this project" at bounding box center [0, 0] width 0 height 0
click at [215, 132] on input at bounding box center [193, 129] width 74 height 16
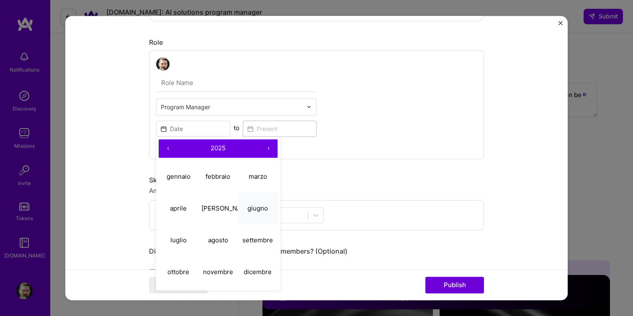
click at [259, 211] on abbr "giugno" at bounding box center [257, 208] width 21 height 8
type input "Jun, 2025"
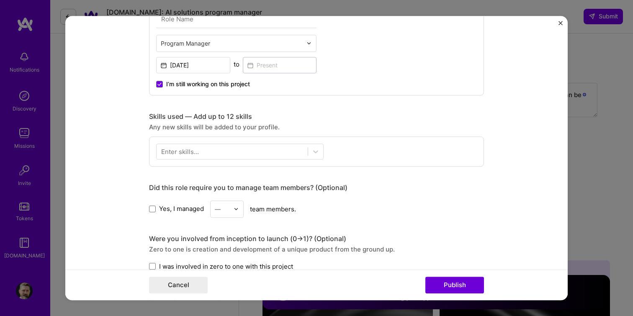
scroll to position [288, 0]
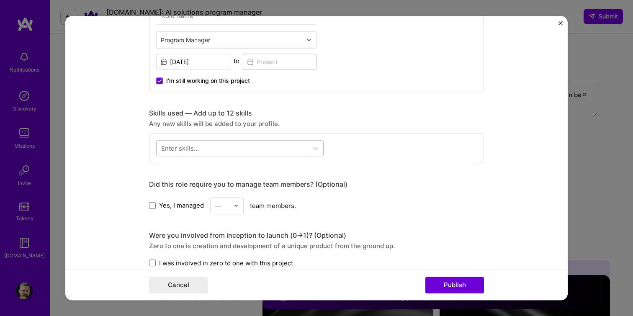
click at [246, 150] on div at bounding box center [232, 148] width 151 height 14
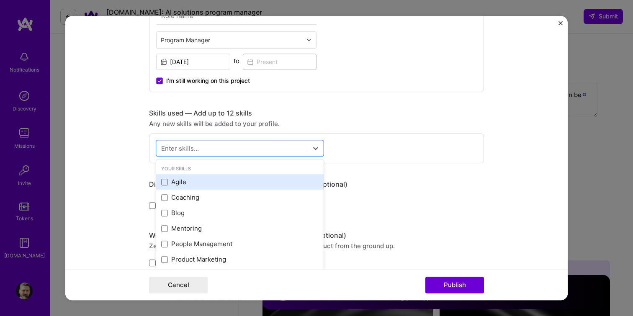
click at [174, 183] on div "Agile" at bounding box center [239, 182] width 157 height 9
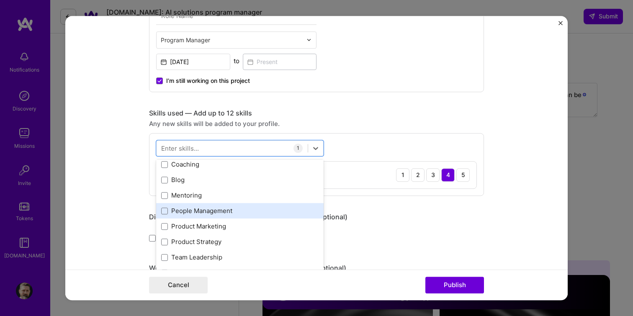
click at [230, 210] on div "People Management" at bounding box center [239, 211] width 157 height 9
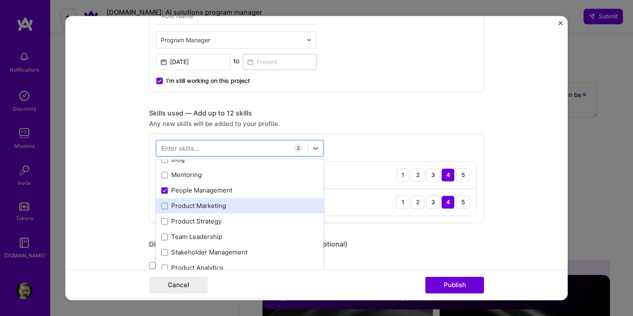
scroll to position [55, 0]
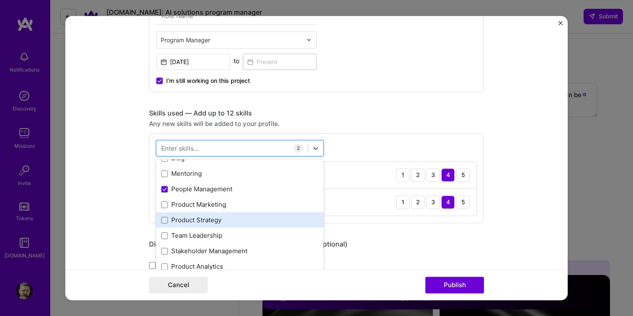
click at [222, 223] on div "Product Strategy" at bounding box center [239, 220] width 157 height 9
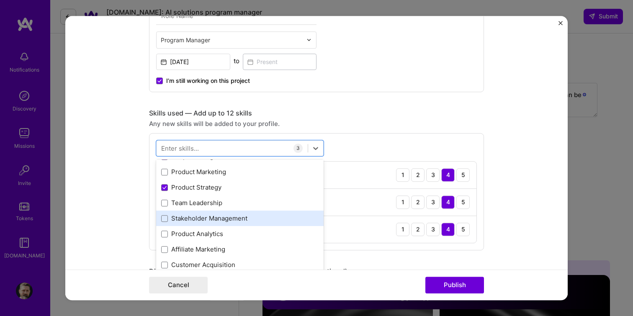
click at [234, 220] on div "Stakeholder Management" at bounding box center [239, 218] width 157 height 9
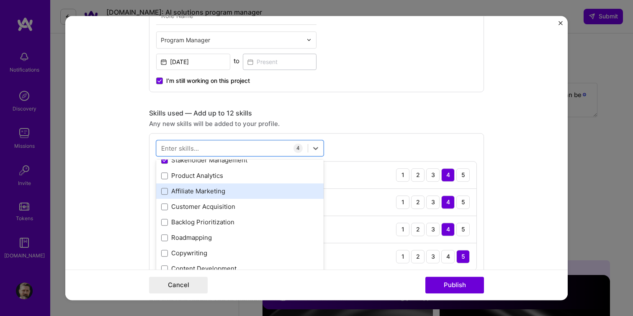
scroll to position [168, 0]
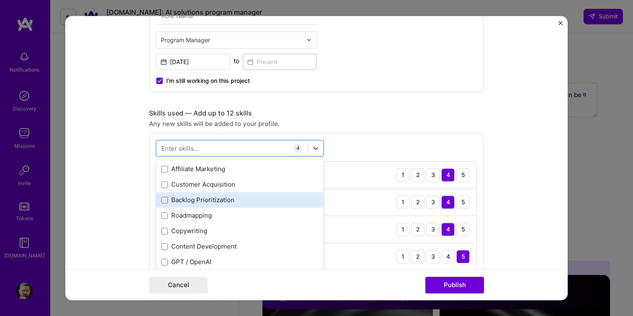
click at [212, 205] on div "Backlog Prioritization" at bounding box center [239, 200] width 167 height 15
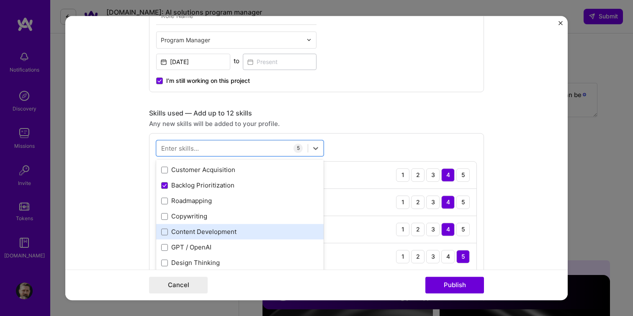
scroll to position [200, 0]
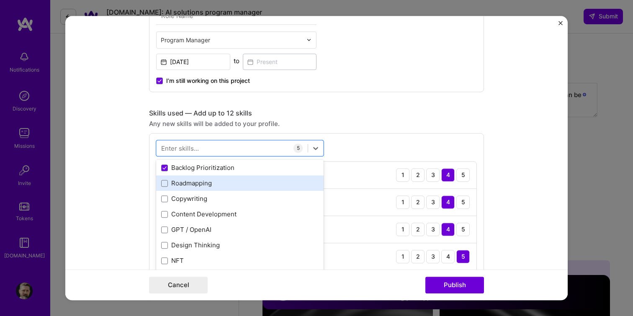
click at [203, 182] on div "Roadmapping" at bounding box center [239, 183] width 157 height 9
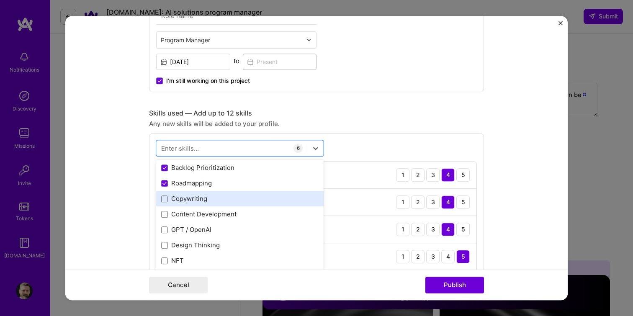
click at [201, 198] on div "Copywriting" at bounding box center [239, 199] width 157 height 9
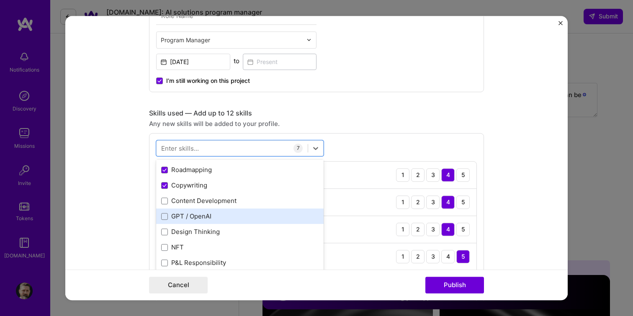
scroll to position [215, 0]
click at [234, 212] on div "GPT / OpenAI" at bounding box center [239, 215] width 157 height 9
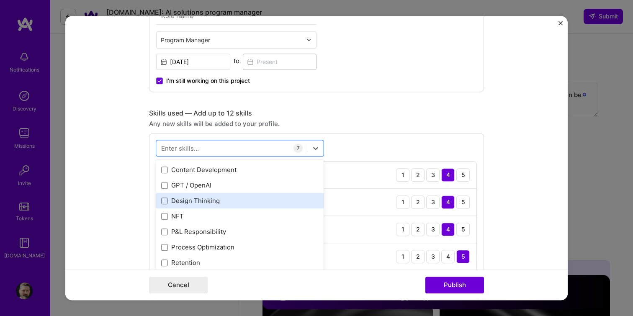
scroll to position [245, 0]
click at [212, 203] on div "Design Thinking" at bounding box center [239, 200] width 157 height 9
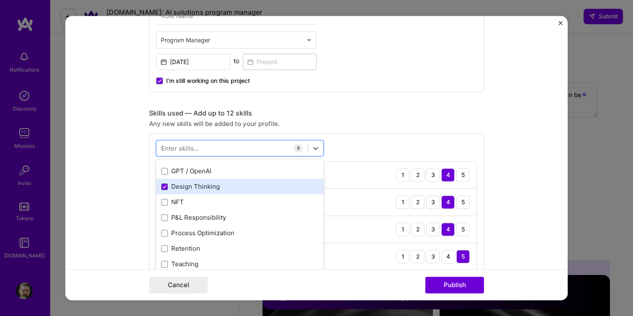
scroll to position [266, 0]
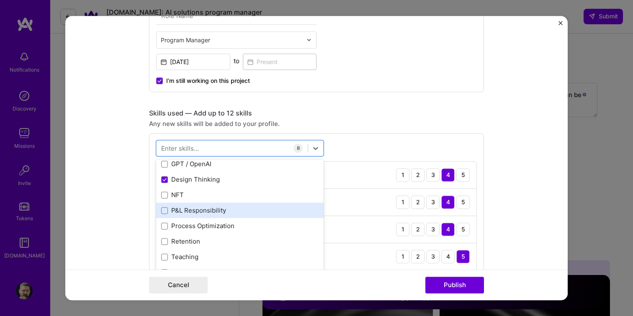
click at [205, 213] on div "P&L Responsibility" at bounding box center [239, 210] width 157 height 9
click at [213, 210] on div "Prototyping" at bounding box center [239, 210] width 157 height 9
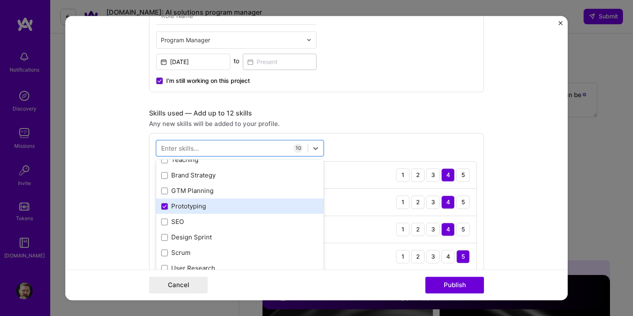
scroll to position [410, 0]
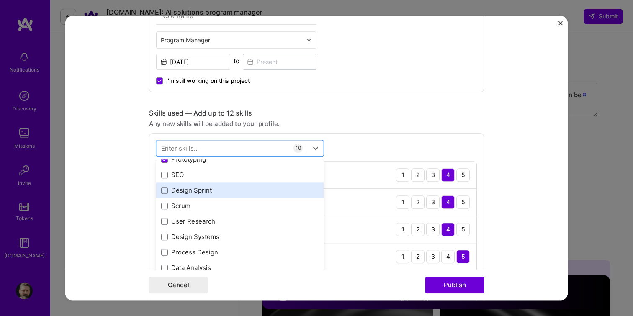
click at [215, 194] on div "Design Sprint" at bounding box center [239, 190] width 157 height 9
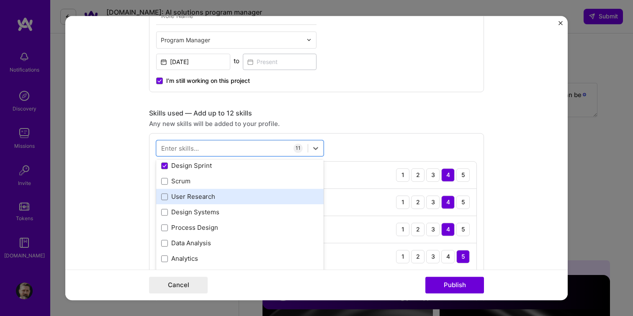
scroll to position [435, 0]
click at [217, 195] on div "User Research" at bounding box center [239, 196] width 157 height 9
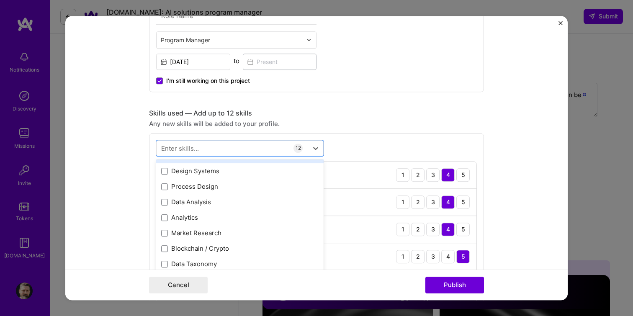
scroll to position [485, 0]
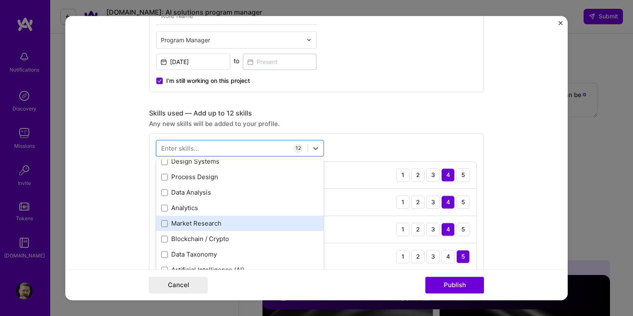
click at [218, 225] on div "Market Research" at bounding box center [239, 223] width 157 height 9
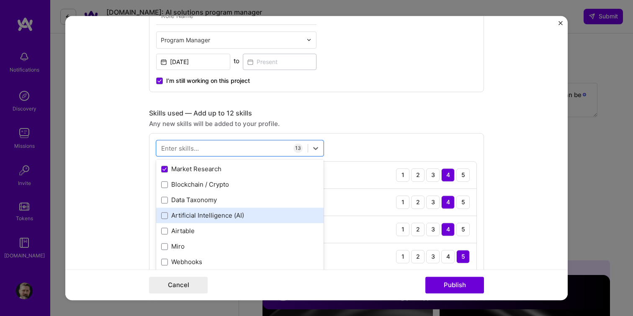
click at [247, 214] on div "Artificial Intelligence (AI)" at bounding box center [239, 215] width 157 height 9
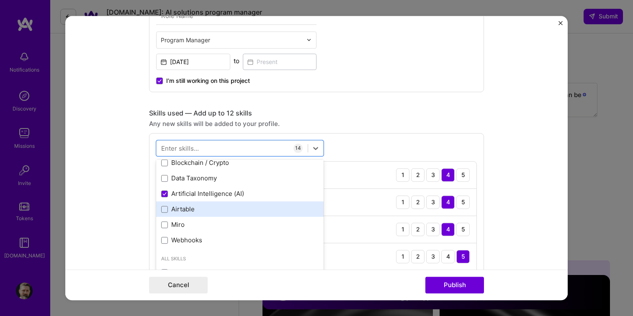
scroll to position [562, 0]
click at [213, 212] on div "Airtable" at bounding box center [239, 208] width 157 height 9
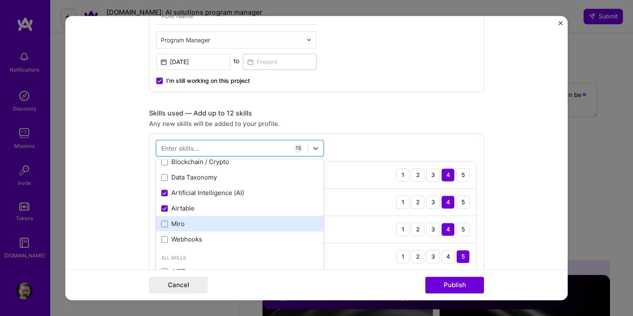
click at [202, 225] on div "Miro" at bounding box center [239, 224] width 157 height 9
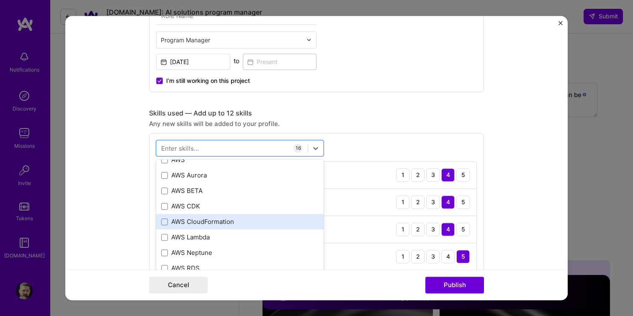
scroll to position [805, 0]
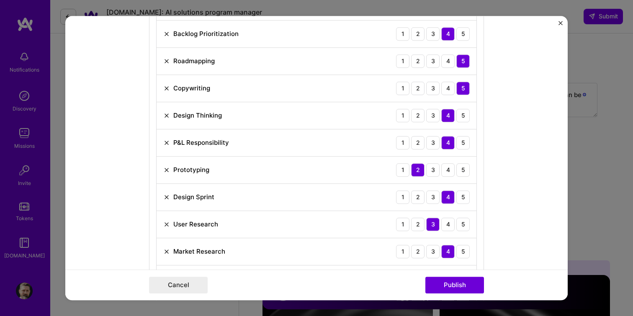
scroll to position [559, 0]
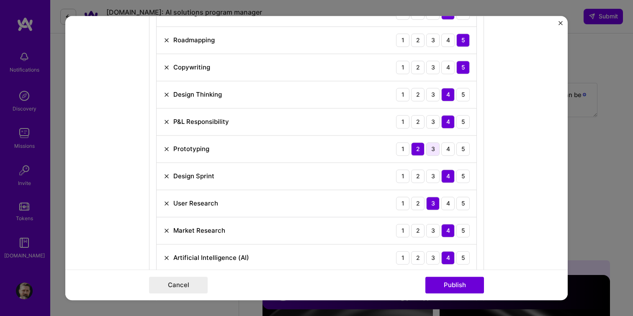
click at [434, 152] on div "3" at bounding box center [432, 148] width 13 height 13
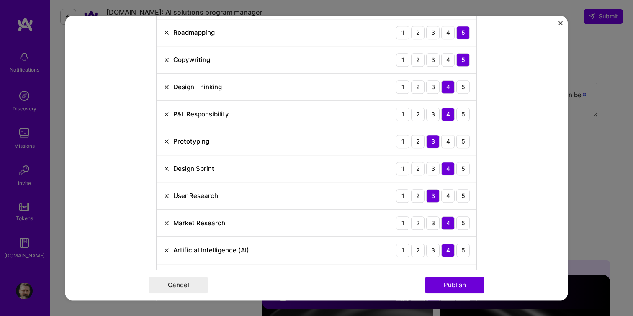
scroll to position [711, 0]
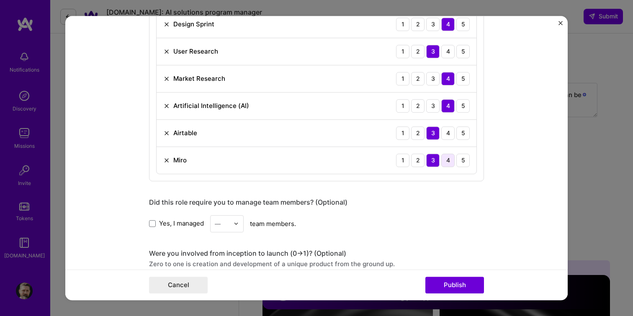
click at [443, 163] on div "4" at bounding box center [447, 160] width 13 height 13
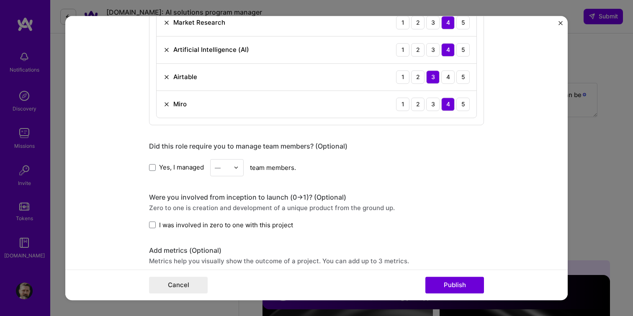
scroll to position [775, 0]
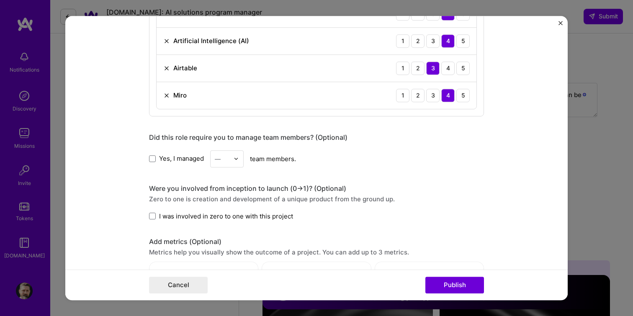
drag, startPoint x: 172, startPoint y: 161, endPoint x: 187, endPoint y: 162, distance: 15.1
click at [172, 161] on span "Yes, I managed" at bounding box center [181, 159] width 45 height 9
click at [0, 0] on input "Yes, I managed" at bounding box center [0, 0] width 0 height 0
click at [224, 162] on input "text" at bounding box center [222, 159] width 15 height 9
click at [222, 224] on div "4" at bounding box center [227, 227] width 28 height 15
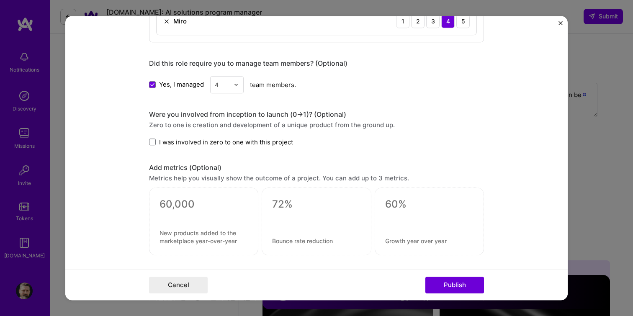
scroll to position [850, 0]
click at [267, 145] on span "I was involved in zero to one with this project" at bounding box center [226, 142] width 134 height 9
click at [0, 0] on input "I was involved in zero to one with this project" at bounding box center [0, 0] width 0 height 0
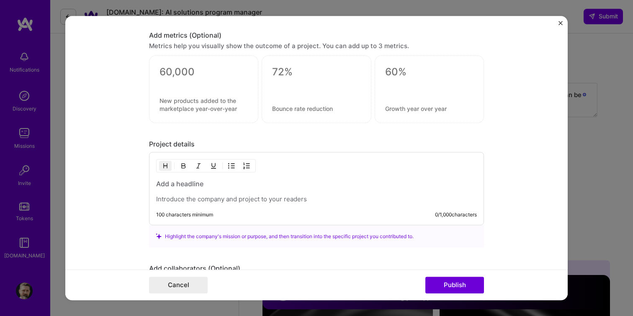
scroll to position [987, 0]
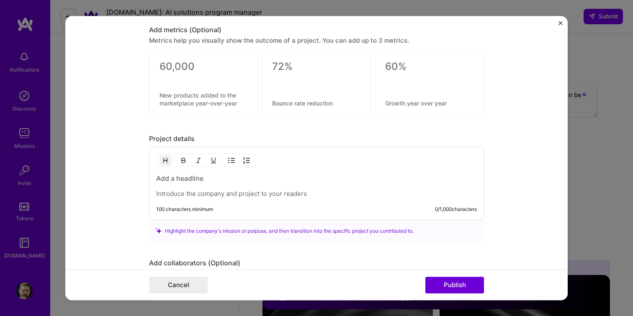
click at [232, 188] on div at bounding box center [316, 186] width 321 height 24
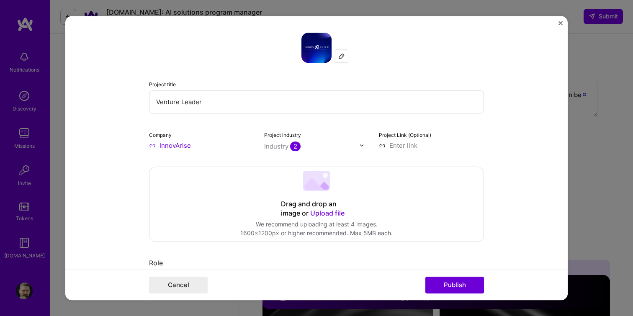
scroll to position [1, 0]
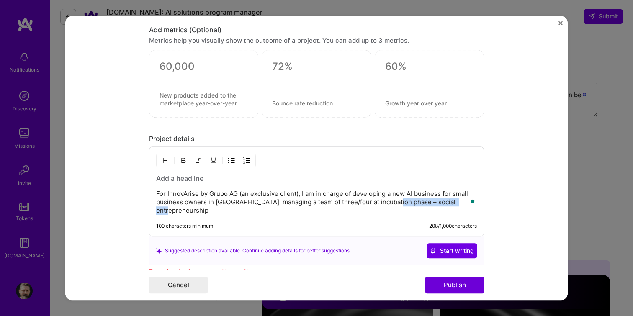
drag, startPoint x: 393, startPoint y: 204, endPoint x: 487, endPoint y: 213, distance: 94.2
click at [486, 213] on form "Project title Venture Leader Company InnovArise Project industry Industry 2 Pro…" at bounding box center [316, 158] width 502 height 285
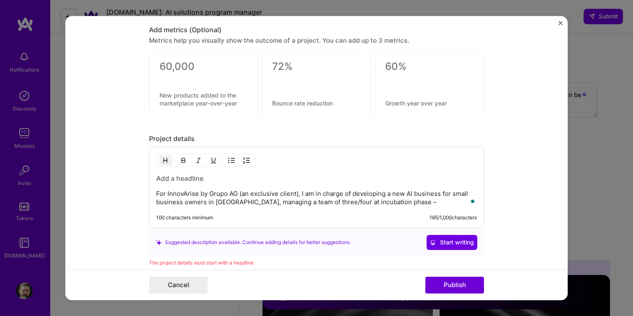
click at [183, 179] on h3 "To enrich screen reader interactions, please activate Accessibility in Grammarl…" at bounding box center [316, 178] width 321 height 9
click at [156, 179] on h3 "social entrepreneurship" at bounding box center [316, 178] width 321 height 9
click at [417, 202] on p "For InnovArise by Grupo AG (an exclusive client), I am in charge of developing …" at bounding box center [316, 198] width 321 height 17
click at [161, 180] on h3 "AI Social Entrepreneurship" at bounding box center [316, 178] width 321 height 9
click at [383, 206] on div "AI-powered Social Entrepreneurship For InnovArise by Grupo AG (an exclusive cli…" at bounding box center [316, 188] width 335 height 82
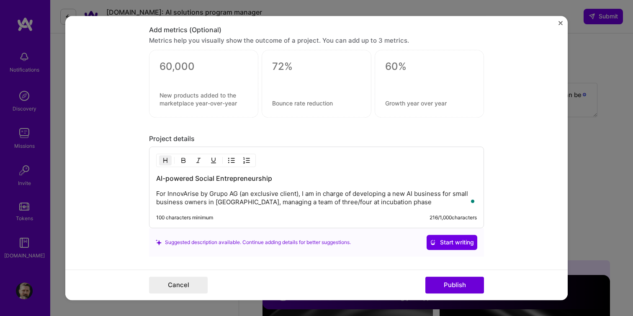
click at [389, 206] on p "For InnovArise by Grupo AG (an exclusive client), I am in charge of developing …" at bounding box center [316, 198] width 321 height 17
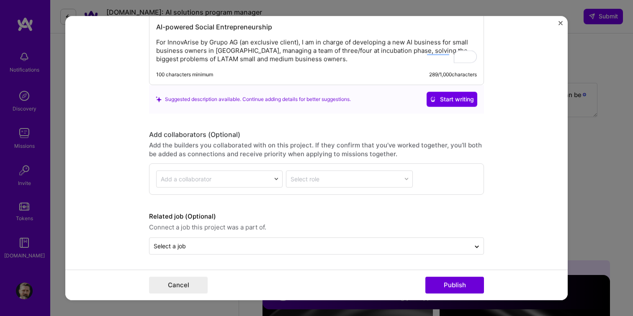
scroll to position [1140, 0]
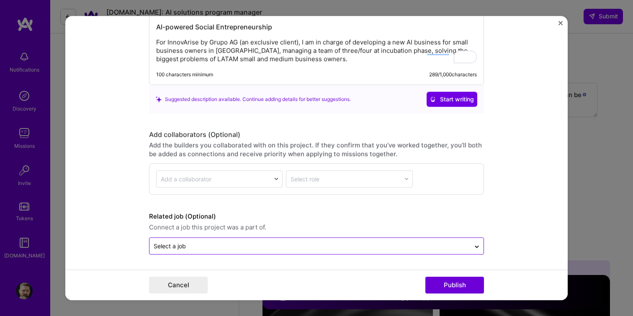
click at [291, 247] on input "text" at bounding box center [310, 246] width 312 height 9
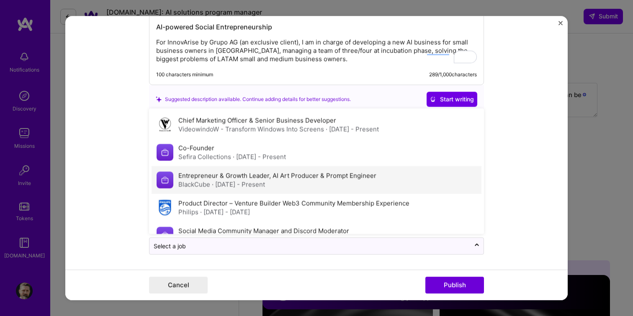
scroll to position [80, 0]
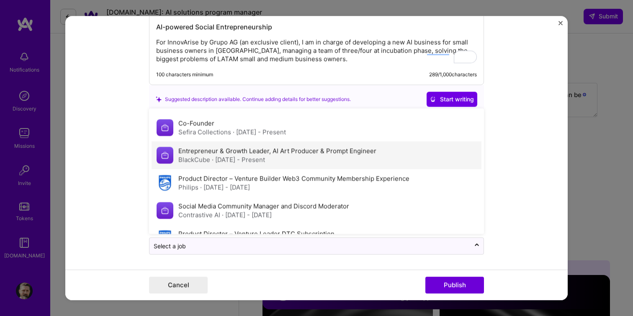
click at [292, 160] on div "BlackCube · [DATE] - Present" at bounding box center [277, 159] width 198 height 9
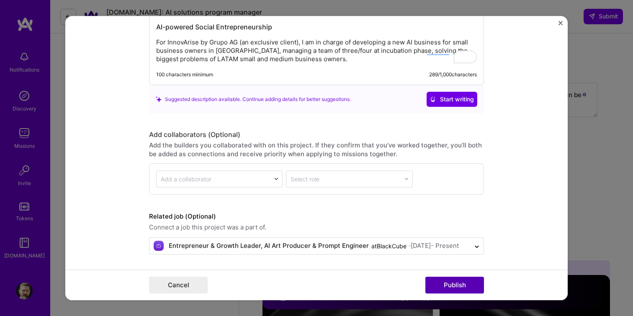
click at [445, 289] on button "Publish" at bounding box center [454, 285] width 59 height 17
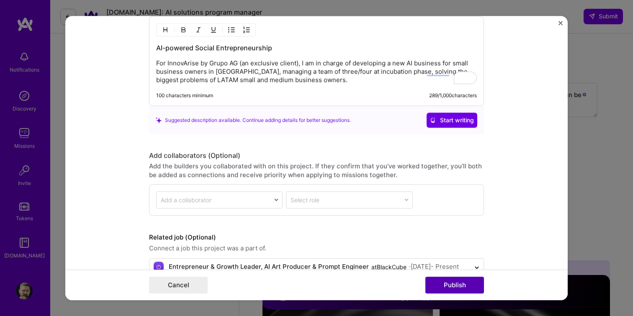
scroll to position [0, 0]
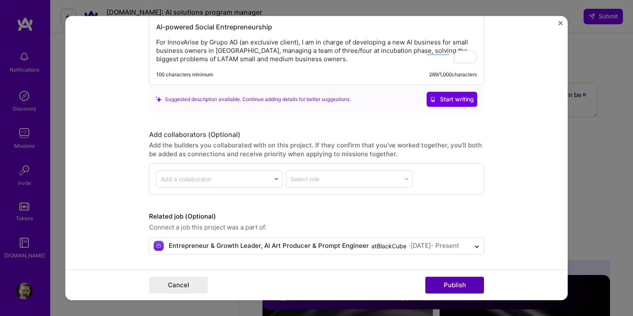
click at [454, 285] on button "Publish" at bounding box center [454, 285] width 59 height 17
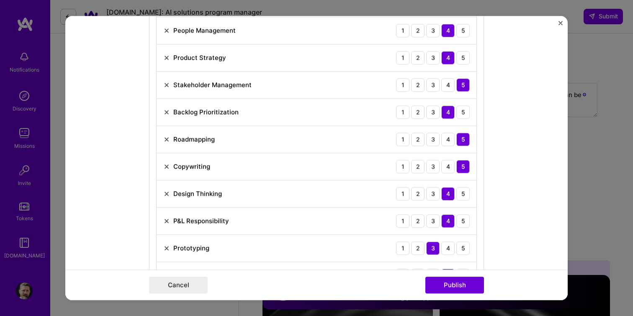
click at [163, 221] on img at bounding box center [166, 221] width 7 height 7
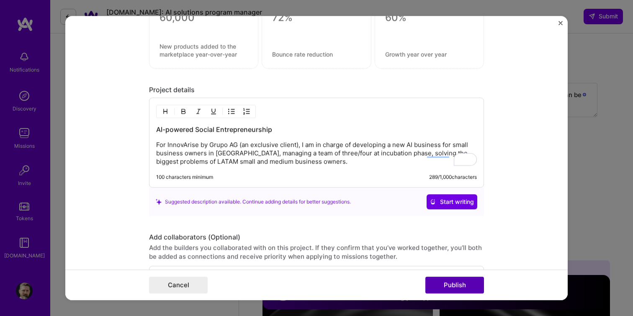
click at [472, 283] on button "Publish" at bounding box center [454, 285] width 59 height 17
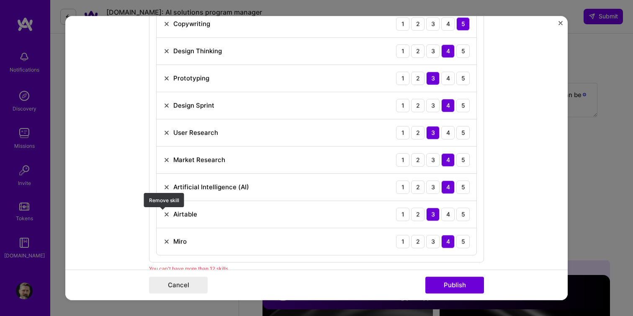
click at [163, 217] on img at bounding box center [166, 214] width 7 height 7
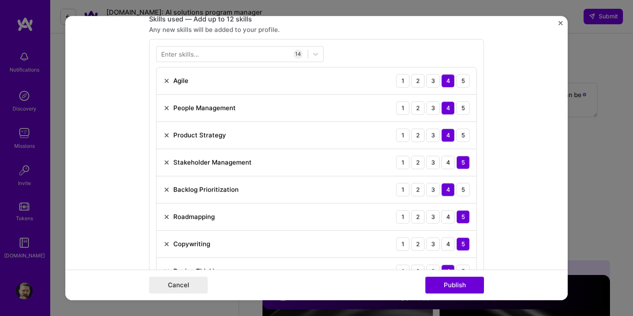
click at [163, 136] on img at bounding box center [166, 135] width 7 height 7
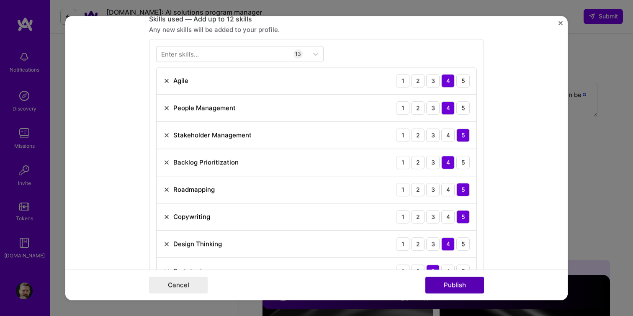
click at [461, 289] on button "Publish" at bounding box center [454, 285] width 59 height 17
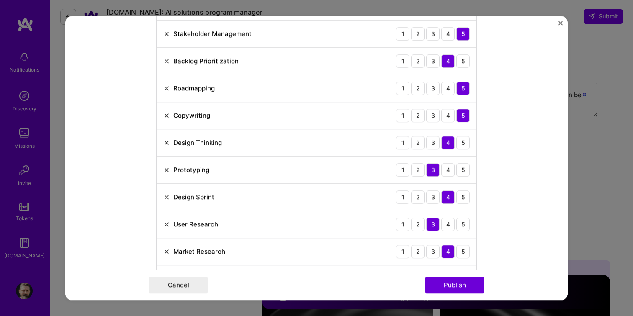
click at [164, 113] on img at bounding box center [166, 115] width 7 height 7
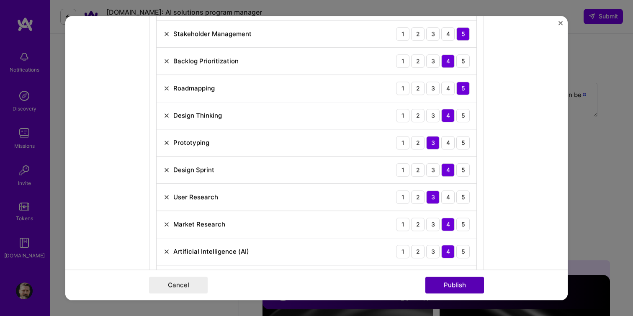
click at [461, 292] on button "Publish" at bounding box center [454, 285] width 59 height 17
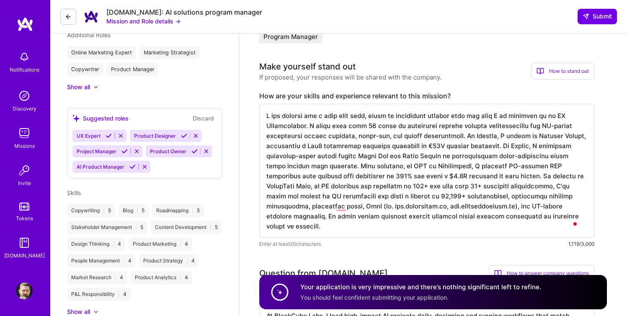
click at [337, 186] on textarea "To enrich screen reader interactions, please activate Accessibility in Grammarl…" at bounding box center [426, 171] width 335 height 134
click at [331, 189] on textarea "To enrich screen reader interactions, please activate Accessibility in Grammarl…" at bounding box center [426, 171] width 335 height 134
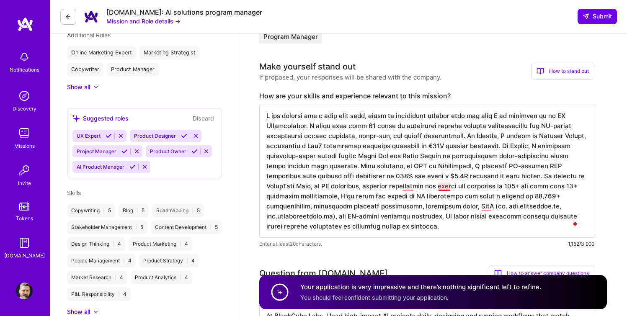
click at [445, 186] on textarea "To enrich screen reader interactions, please activate Accessibility in Grammarl…" at bounding box center [426, 171] width 335 height 134
drag, startPoint x: 396, startPoint y: 197, endPoint x: 449, endPoint y: 199, distance: 53.6
click at [449, 199] on textarea "To enrich screen reader interactions, please activate Accessibility in Grammarl…" at bounding box center [426, 171] width 335 height 134
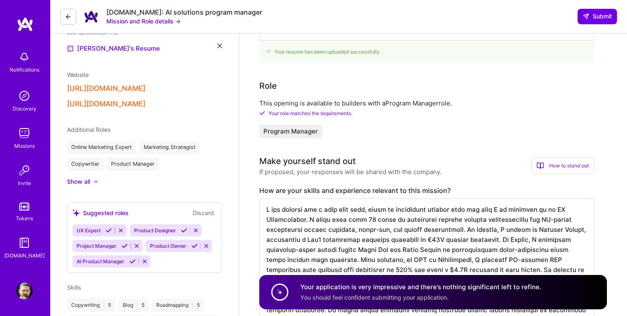
type textarea "I was waiting for a role like this, which is completely aligned with the path I…"
click at [114, 146] on div "Online Marketing Expert" at bounding box center [101, 147] width 69 height 13
click at [118, 146] on div "Online Marketing Expert" at bounding box center [101, 147] width 69 height 13
click at [93, 180] on div at bounding box center [91, 182] width 3 height 8
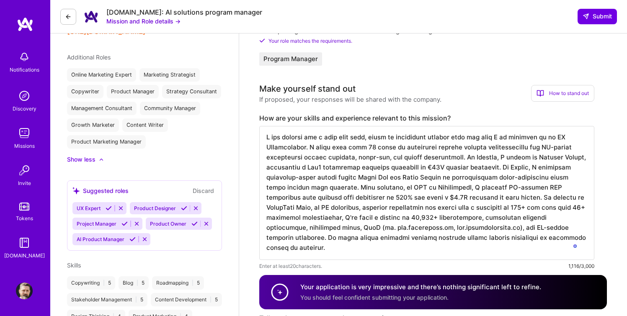
click at [130, 241] on icon at bounding box center [132, 239] width 6 height 6
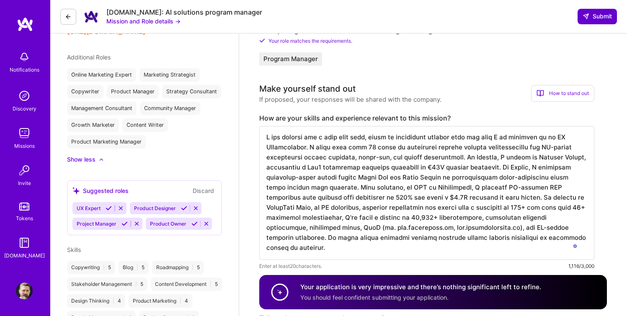
click at [603, 22] on button "Submit" at bounding box center [596, 16] width 39 height 15
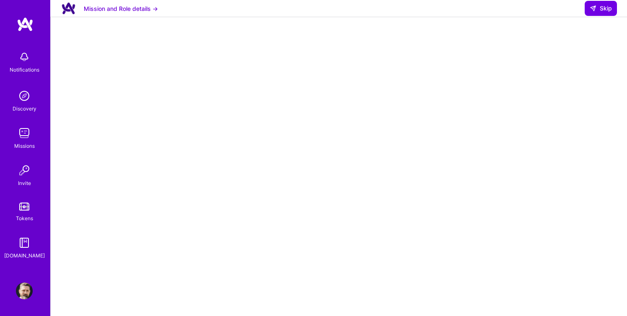
scroll to position [61, 0]
click at [598, 16] on button "Skip" at bounding box center [601, 8] width 32 height 15
select select "MX"
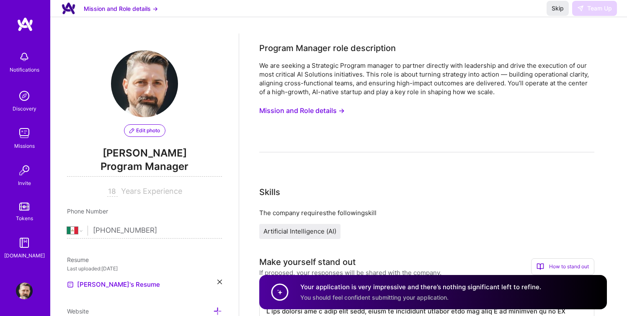
click at [129, 13] on button "Mission and Role details →" at bounding box center [121, 8] width 74 height 9
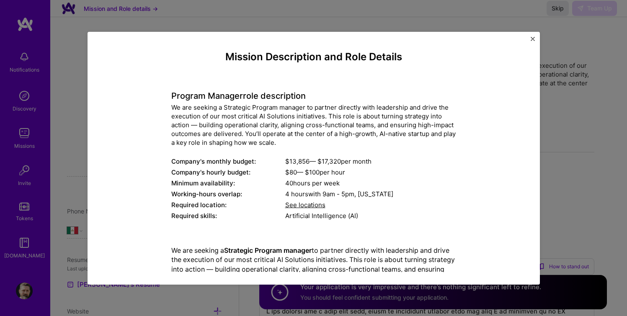
click at [533, 40] on img "Close" at bounding box center [533, 39] width 4 height 4
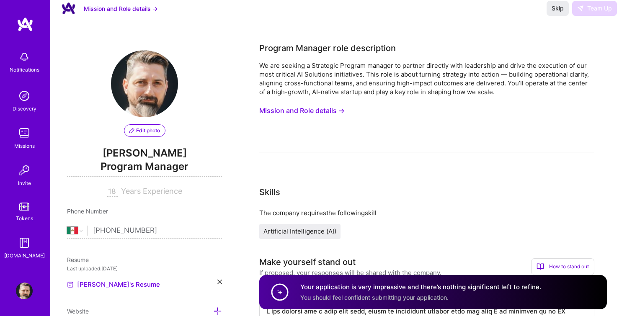
click at [22, 137] on img at bounding box center [24, 133] width 17 height 17
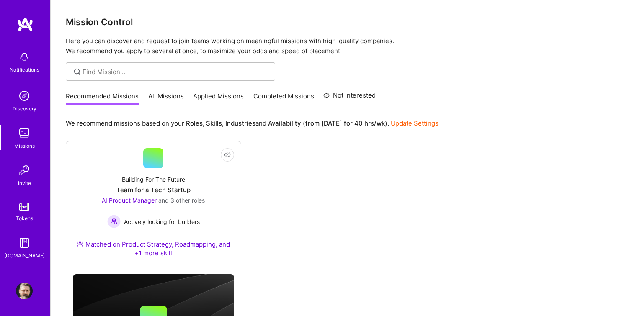
click at [209, 92] on link "Applied Missions" at bounding box center [218, 99] width 51 height 14
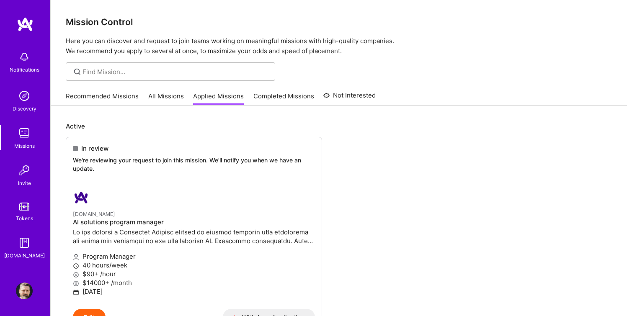
click at [124, 90] on div "Recommended Missions All Missions Applied Missions Completed Missions Not Inter…" at bounding box center [221, 96] width 310 height 18
click at [125, 94] on link "Recommended Missions" at bounding box center [102, 99] width 73 height 14
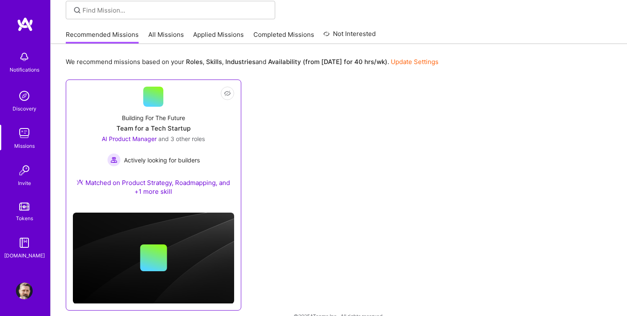
scroll to position [76, 0]
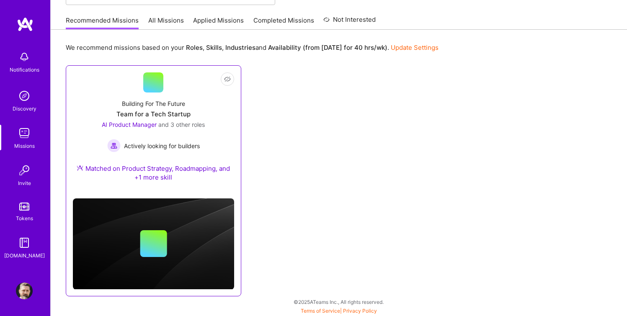
click at [218, 106] on div "Building For The Future Team for a Tech Startup AI Product Manager and 3 other …" at bounding box center [153, 142] width 161 height 99
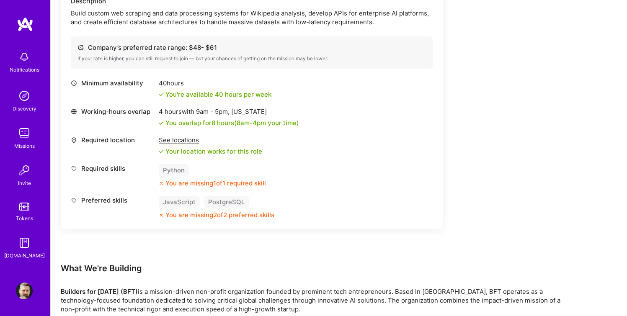
scroll to position [1142, 0]
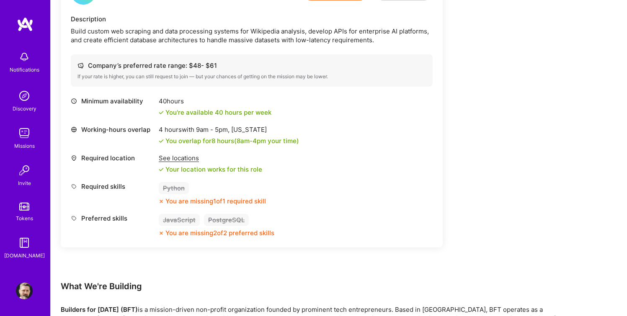
click at [27, 138] on img at bounding box center [24, 133] width 17 height 17
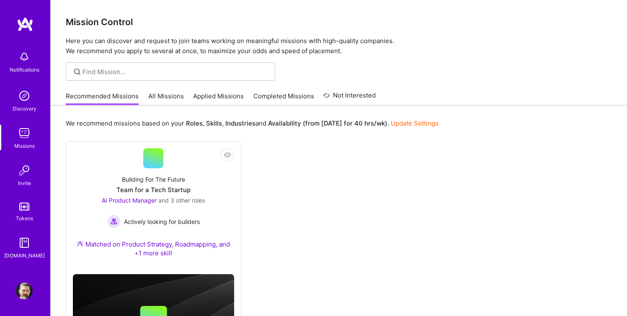
click at [160, 95] on link "All Missions" at bounding box center [166, 99] width 36 height 14
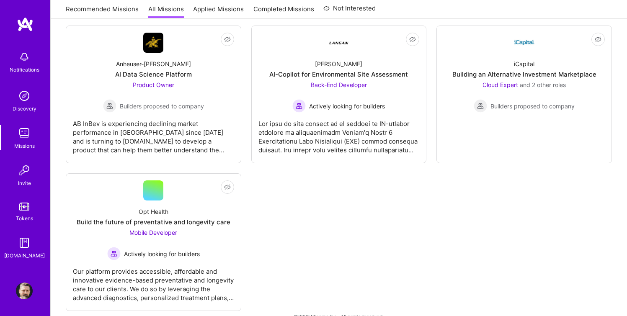
scroll to position [2444, 0]
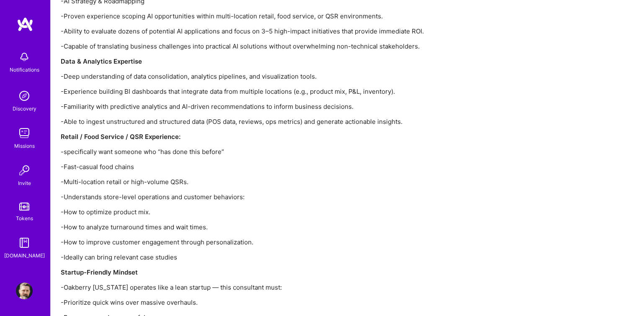
scroll to position [943, 0]
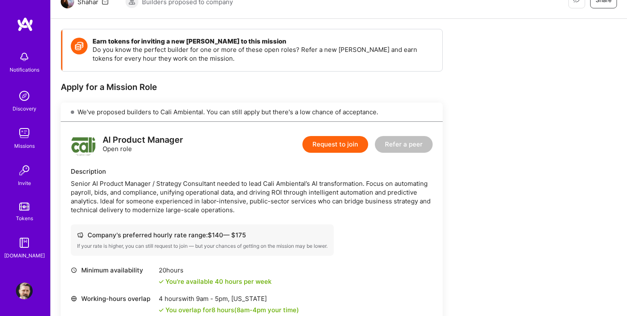
scroll to position [128, 0]
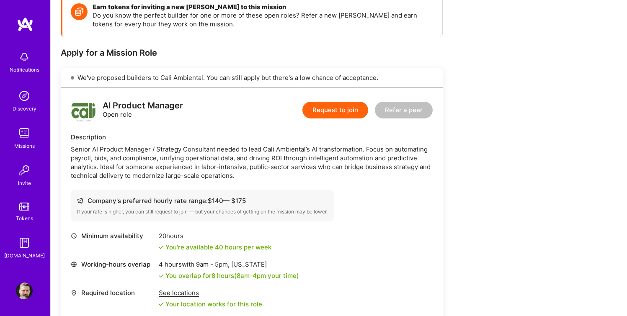
click at [33, 291] on link "Profile" at bounding box center [24, 291] width 21 height 17
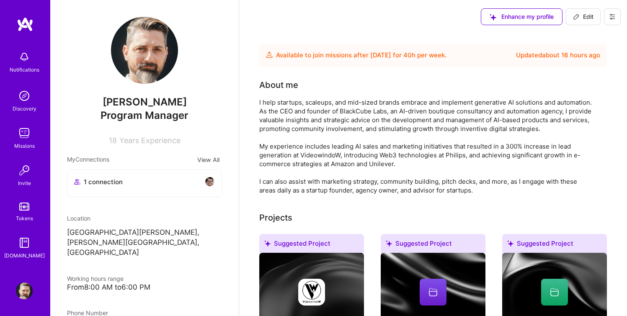
drag, startPoint x: 157, startPoint y: 115, endPoint x: 111, endPoint y: 116, distance: 46.1
click at [155, 115] on span "Program Manager" at bounding box center [144, 115] width 88 height 12
click at [102, 116] on span "Program Manager" at bounding box center [144, 115] width 88 height 12
click at [173, 115] on span "Program Manager" at bounding box center [144, 115] width 88 height 12
click at [587, 21] on button "Edit" at bounding box center [583, 16] width 35 height 17
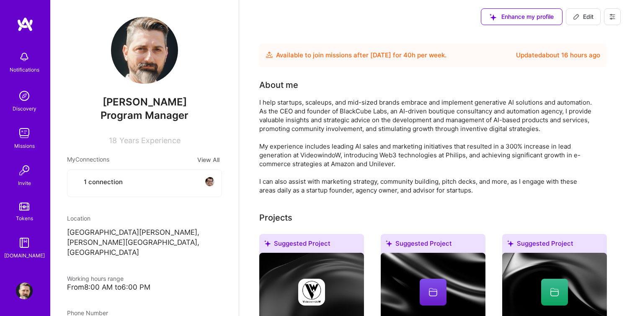
select select "MX"
select select "Future Date"
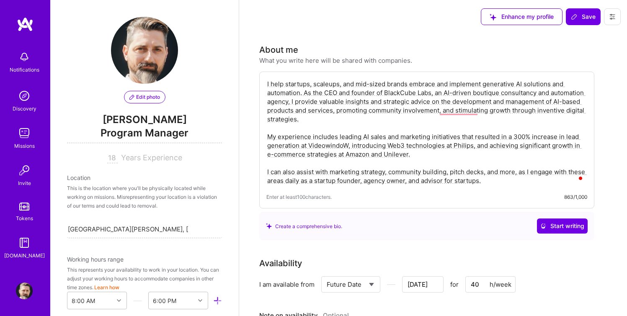
click at [144, 130] on span "Program Manager" at bounding box center [144, 134] width 155 height 17
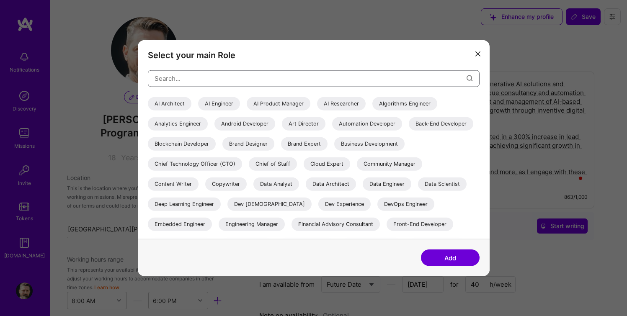
click at [191, 81] on input "modal" at bounding box center [311, 78] width 312 height 21
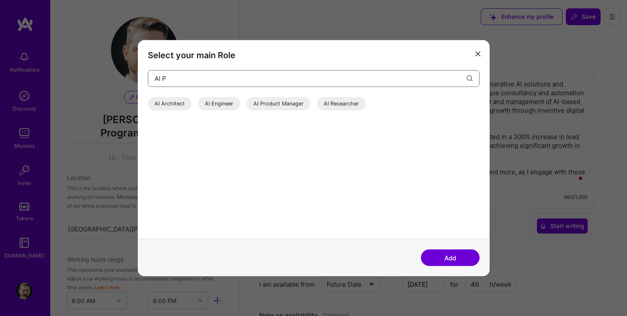
type input "AI P"
click at [276, 103] on div "AI Product Manager" at bounding box center [279, 103] width 64 height 13
click at [448, 263] on button "Add" at bounding box center [450, 258] width 59 height 17
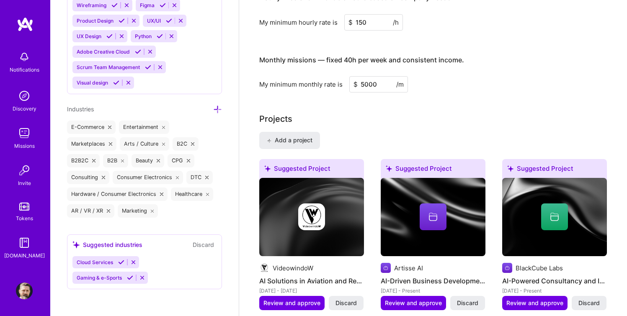
scroll to position [325, 0]
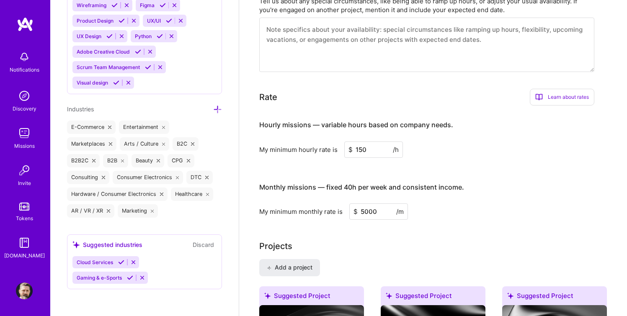
click at [367, 214] on input "5000" at bounding box center [378, 211] width 59 height 16
type input "9000"
click at [361, 153] on input "150" at bounding box center [373, 150] width 59 height 16
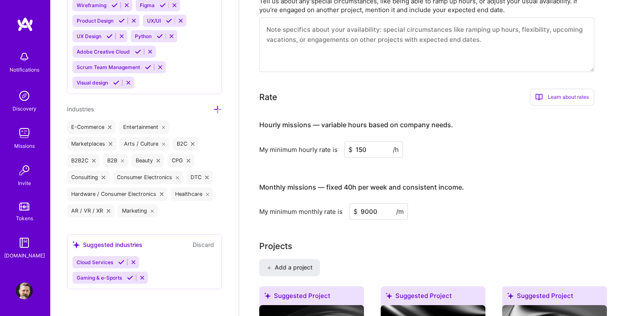
click at [361, 153] on input "150" at bounding box center [373, 150] width 59 height 16
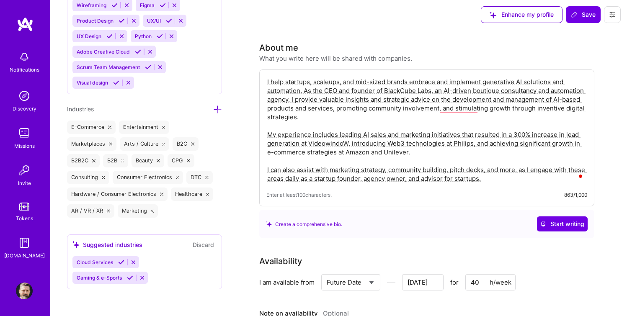
scroll to position [0, 0]
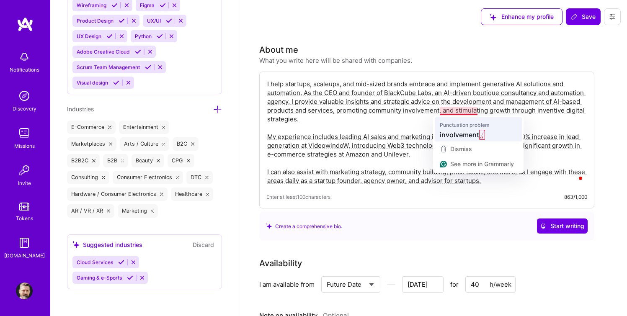
type input "95"
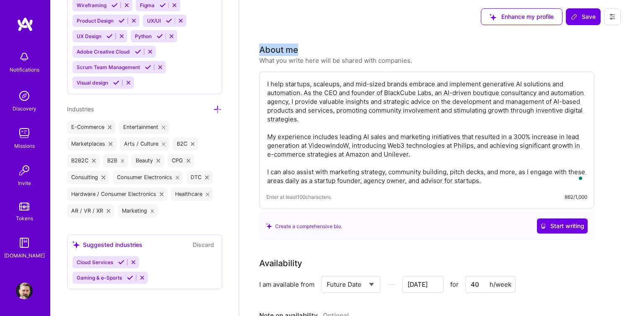
drag, startPoint x: 261, startPoint y: 50, endPoint x: 435, endPoint y: 55, distance: 173.8
click at [435, 55] on div "About me What you write here will be shared with companies." at bounding box center [426, 54] width 335 height 21
copy div "About me"
click at [314, 131] on textarea "I help startups, scaleups, and mid-sized brands embrace and implement generativ…" at bounding box center [426, 132] width 321 height 107
click at [412, 135] on textarea "I help startups, scaleups, and mid-sized brands embrace and implement generativ…" at bounding box center [426, 132] width 321 height 107
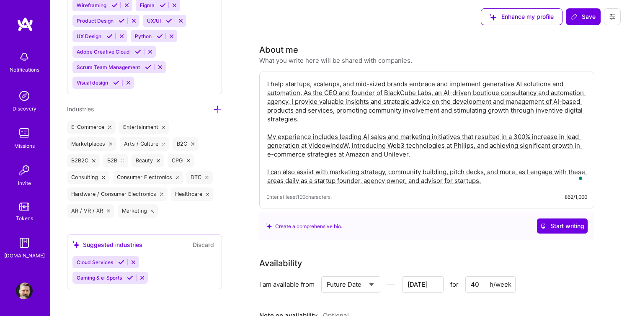
paste textarea ", automation, and new business models. As CEO and founder of BlackCube Labs, an…"
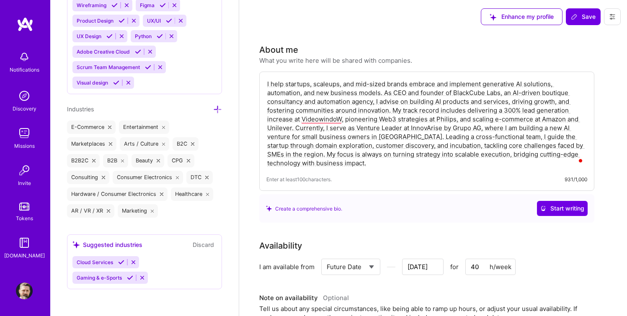
click at [291, 155] on textarea "I help startups, scaleups, and mid-sized brands embrace and implement generativ…" at bounding box center [426, 124] width 321 height 90
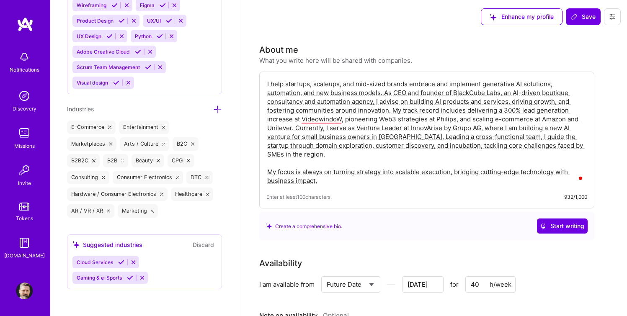
click at [295, 129] on textarea "I help startups, scaleups, and mid-sized brands embrace and implement generativ…" at bounding box center [426, 132] width 321 height 107
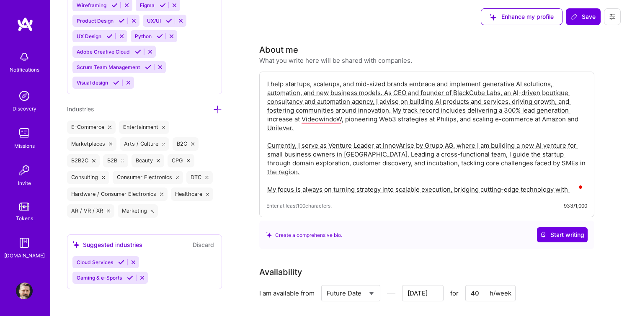
click at [543, 143] on textarea "I help startups, scaleups, and mid-sized brands embrace and implement generativ…" at bounding box center [426, 137] width 321 height 116
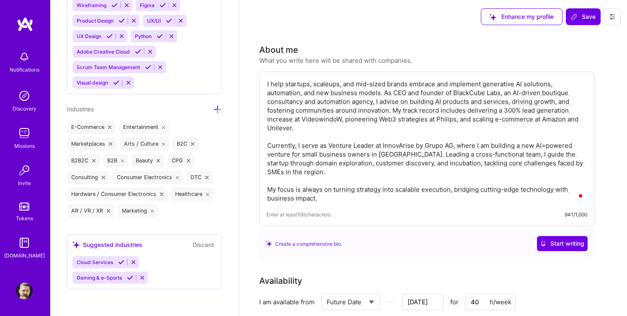
click at [546, 146] on textarea "I help startups, scaleups, and mid-sized brands embrace and implement generativ…" at bounding box center [426, 141] width 321 height 125
click at [555, 145] on textarea "I help startups, scaleups, and mid-sized brands embrace and implement generativ…" at bounding box center [426, 141] width 321 height 125
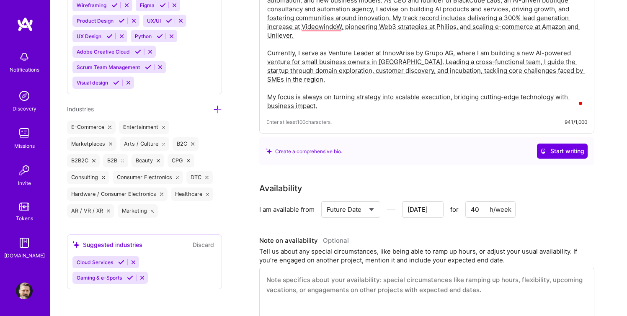
scroll to position [123, 0]
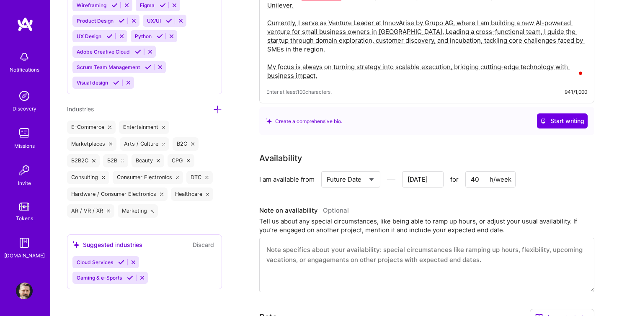
type textarea "I help startups, scaleups, and mid-sized brands embrace and implement generativ…"
click at [376, 269] on textarea at bounding box center [426, 265] width 335 height 54
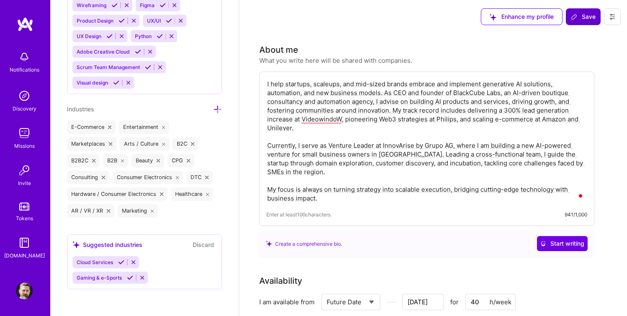
click at [584, 22] on button "Save" at bounding box center [583, 16] width 35 height 17
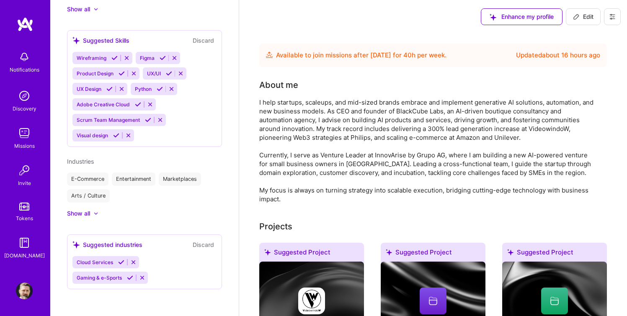
scroll to position [707, 0]
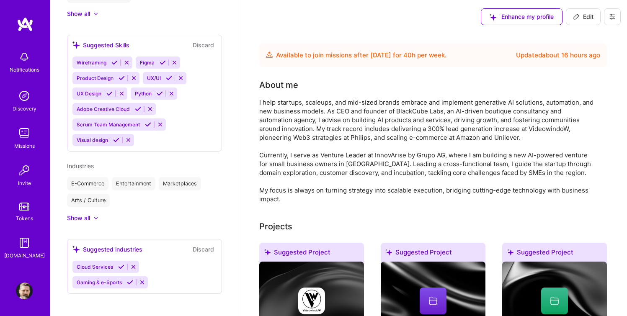
click at [28, 209] on img at bounding box center [24, 207] width 10 height 8
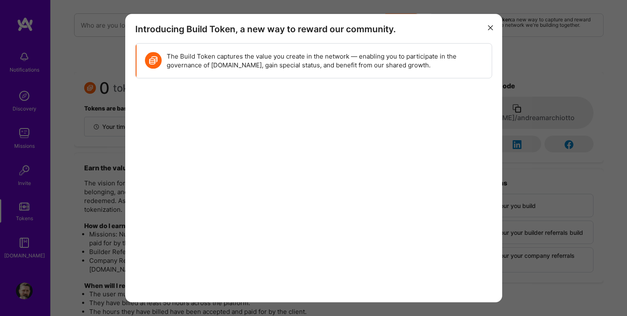
click at [492, 26] on icon "modal" at bounding box center [490, 28] width 5 height 5
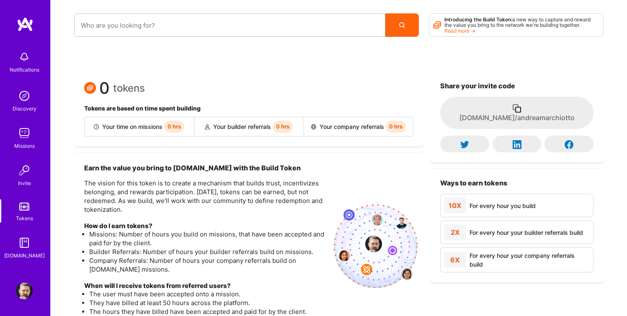
click at [19, 56] on img at bounding box center [24, 57] width 17 height 17
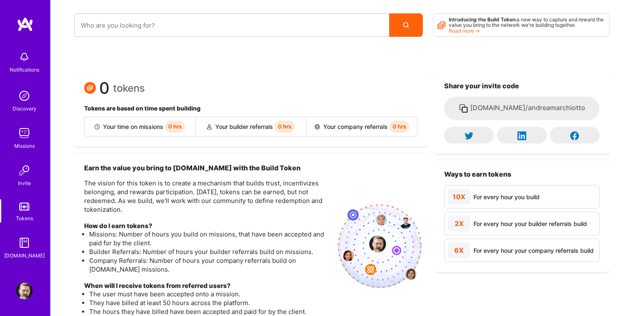
click at [28, 24] on img at bounding box center [25, 24] width 17 height 15
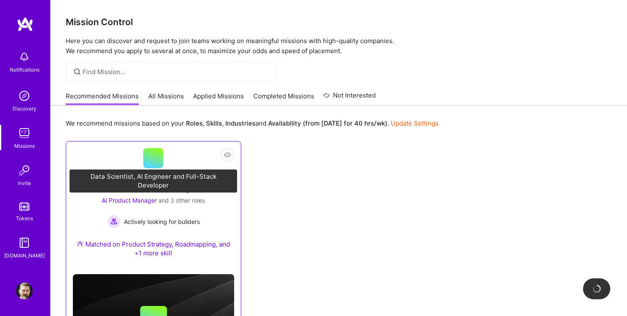
click at [198, 201] on span "and 3 other roles" at bounding box center [181, 200] width 46 height 7
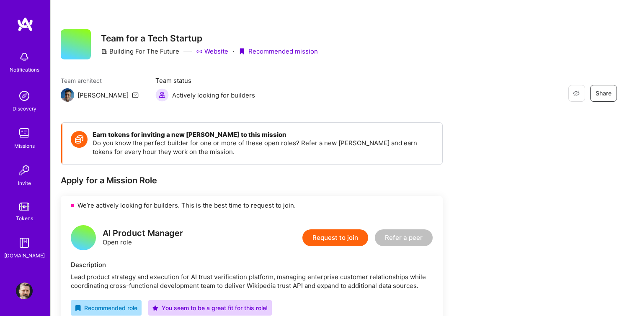
click at [23, 134] on img at bounding box center [24, 133] width 17 height 17
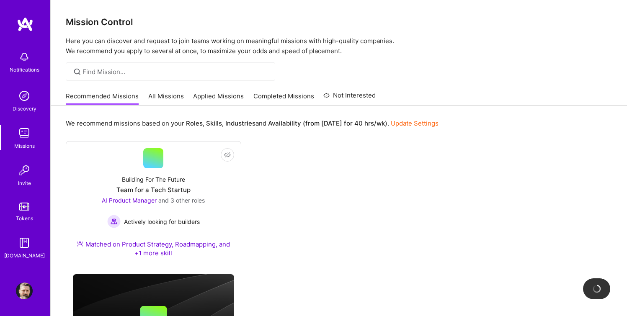
click at [206, 98] on link "Applied Missions" at bounding box center [218, 99] width 51 height 14
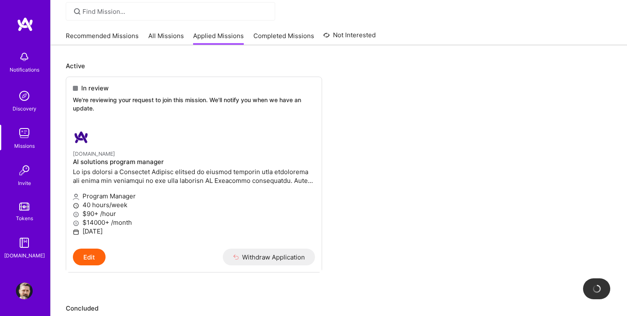
scroll to position [62, 0]
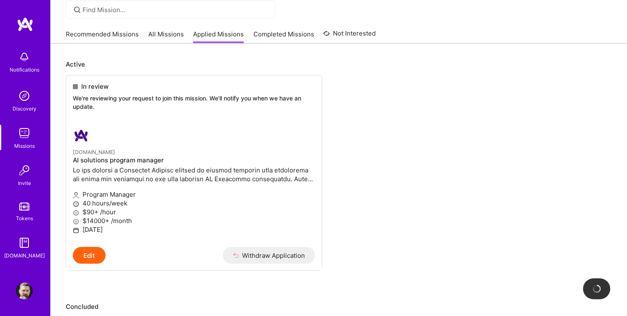
click at [23, 242] on img at bounding box center [24, 242] width 17 height 17
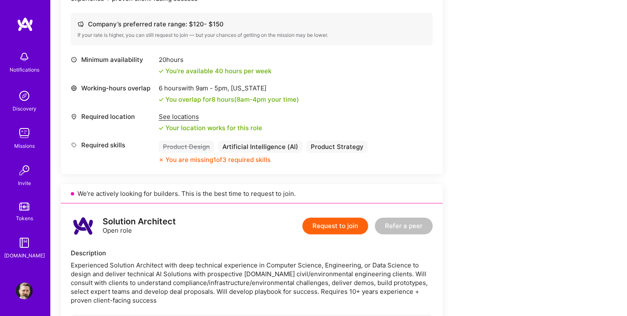
scroll to position [407, 0]
